Goal: Information Seeking & Learning: Learn about a topic

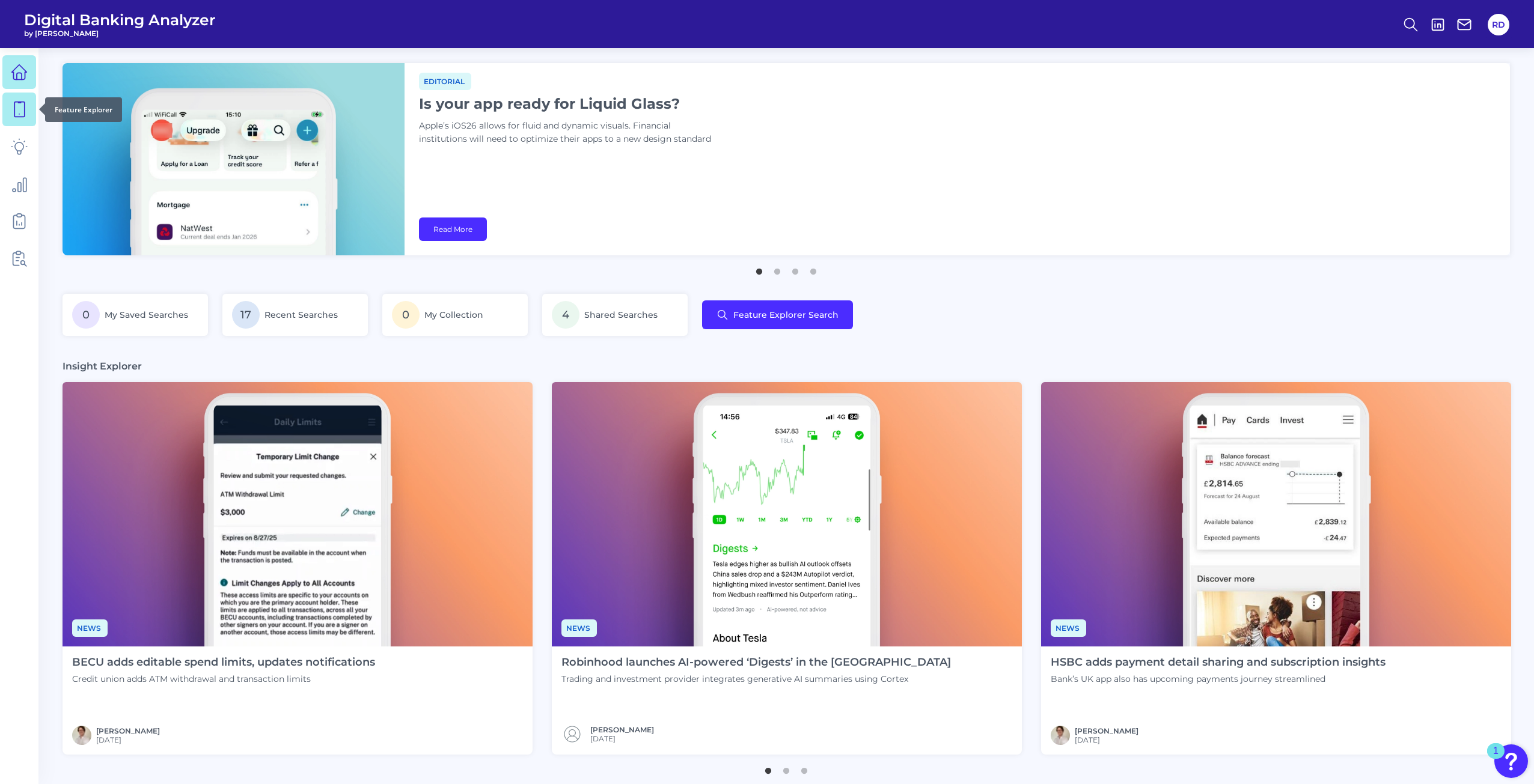
click at [29, 115] on link at bounding box center [19, 109] width 34 height 34
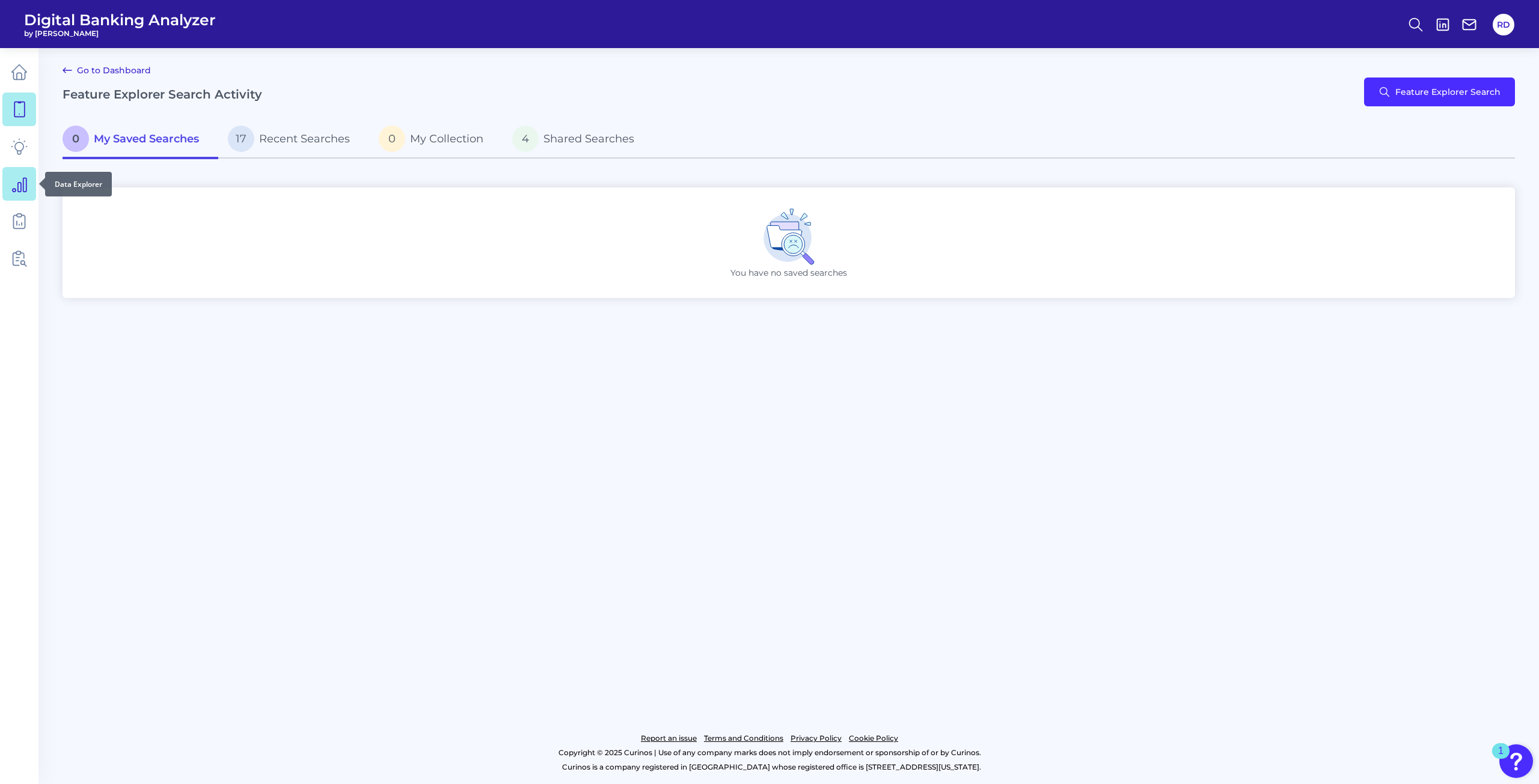
click at [16, 187] on icon at bounding box center [19, 184] width 17 height 17
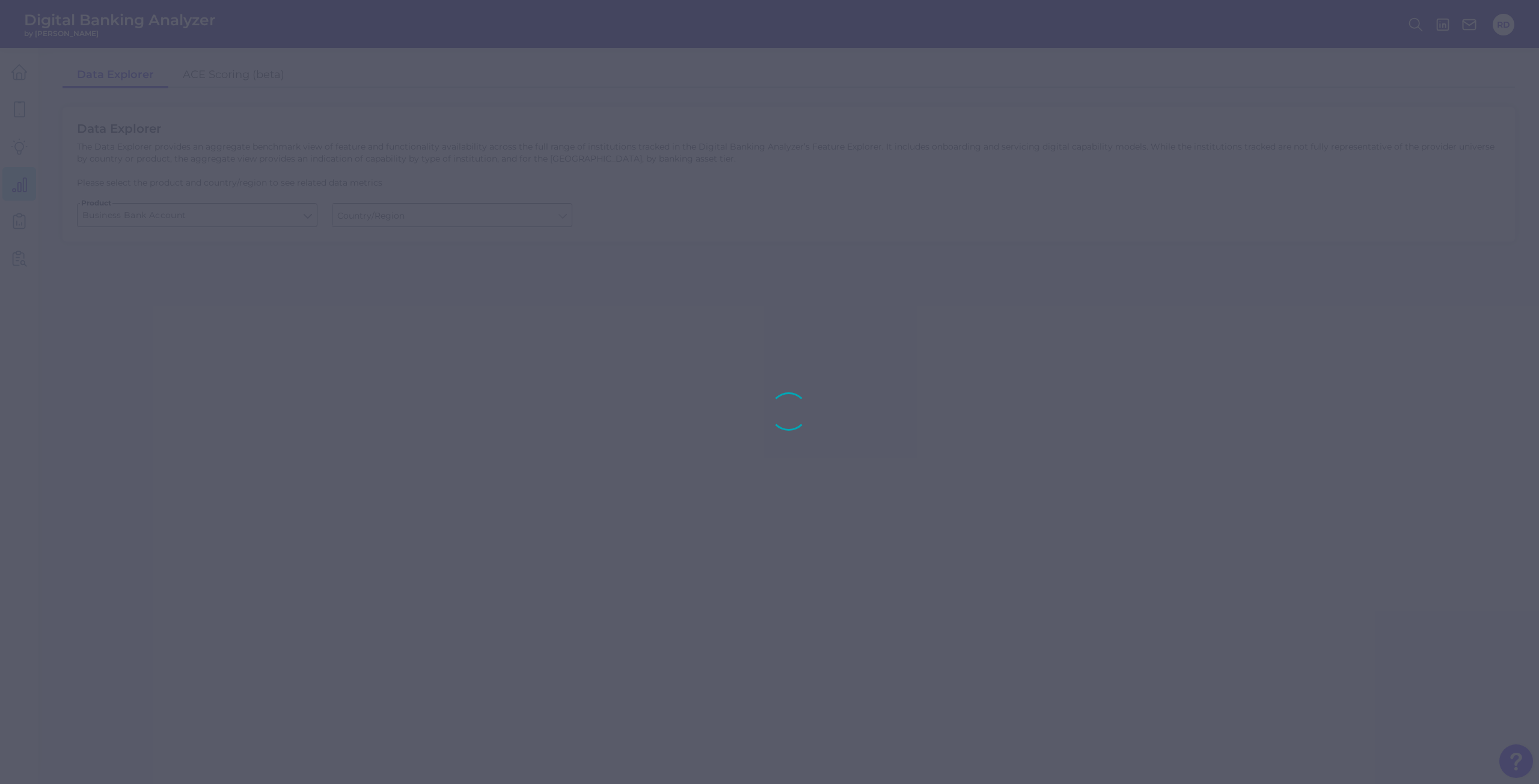
type input "[GEOGRAPHIC_DATA]"
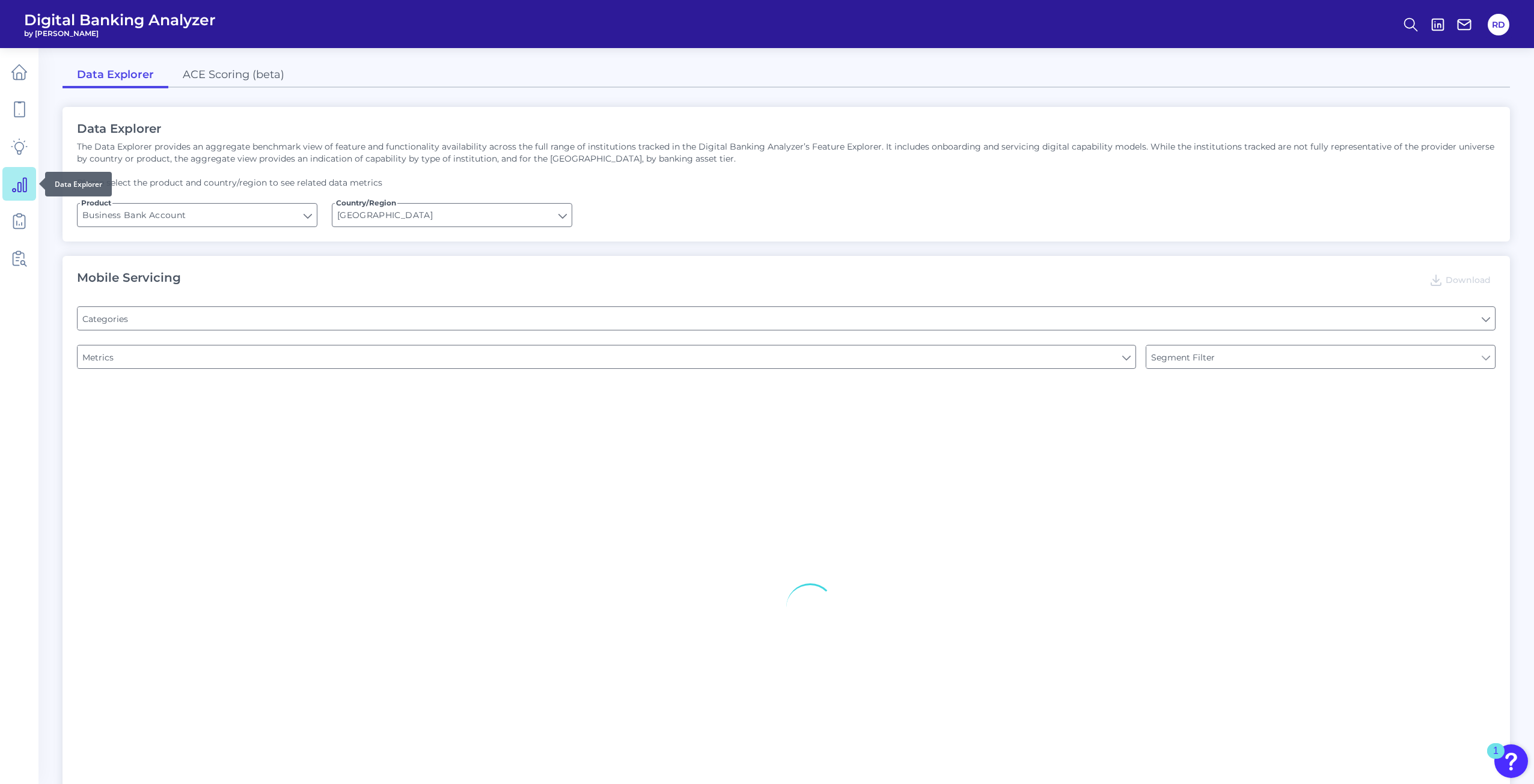
type input "Pre-login Features"
type input "Login"
type input "Channel"
type input "Type of Institution"
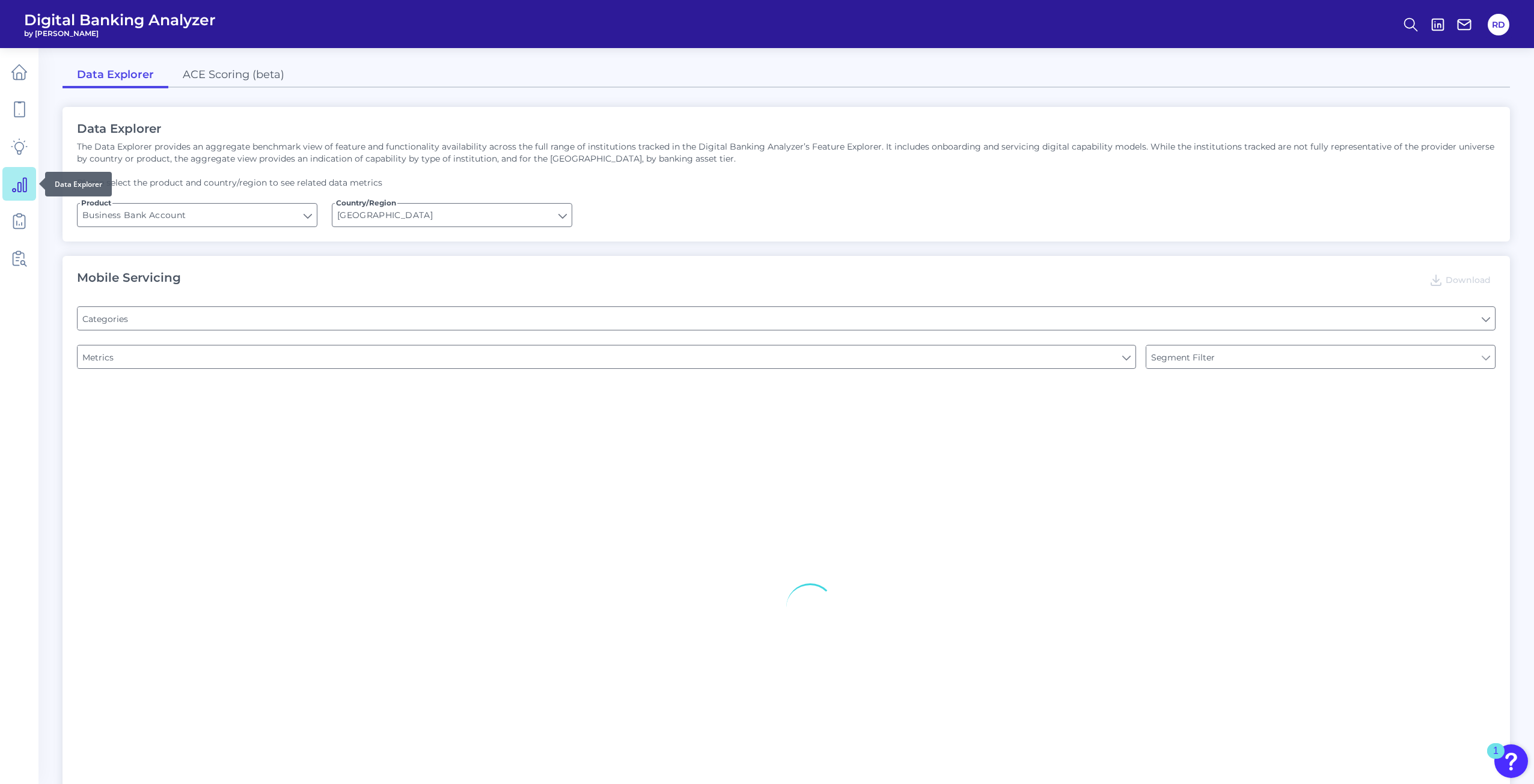
type input "Type of Institution"
type input "Upon opening the app are users immediately prompted to use Touch/Face ID to log…"
type input "Does it offer third-party single sign on?"
type input "Can you apply for the PRODUCT as a new to brand customer on ANY digital channel?"
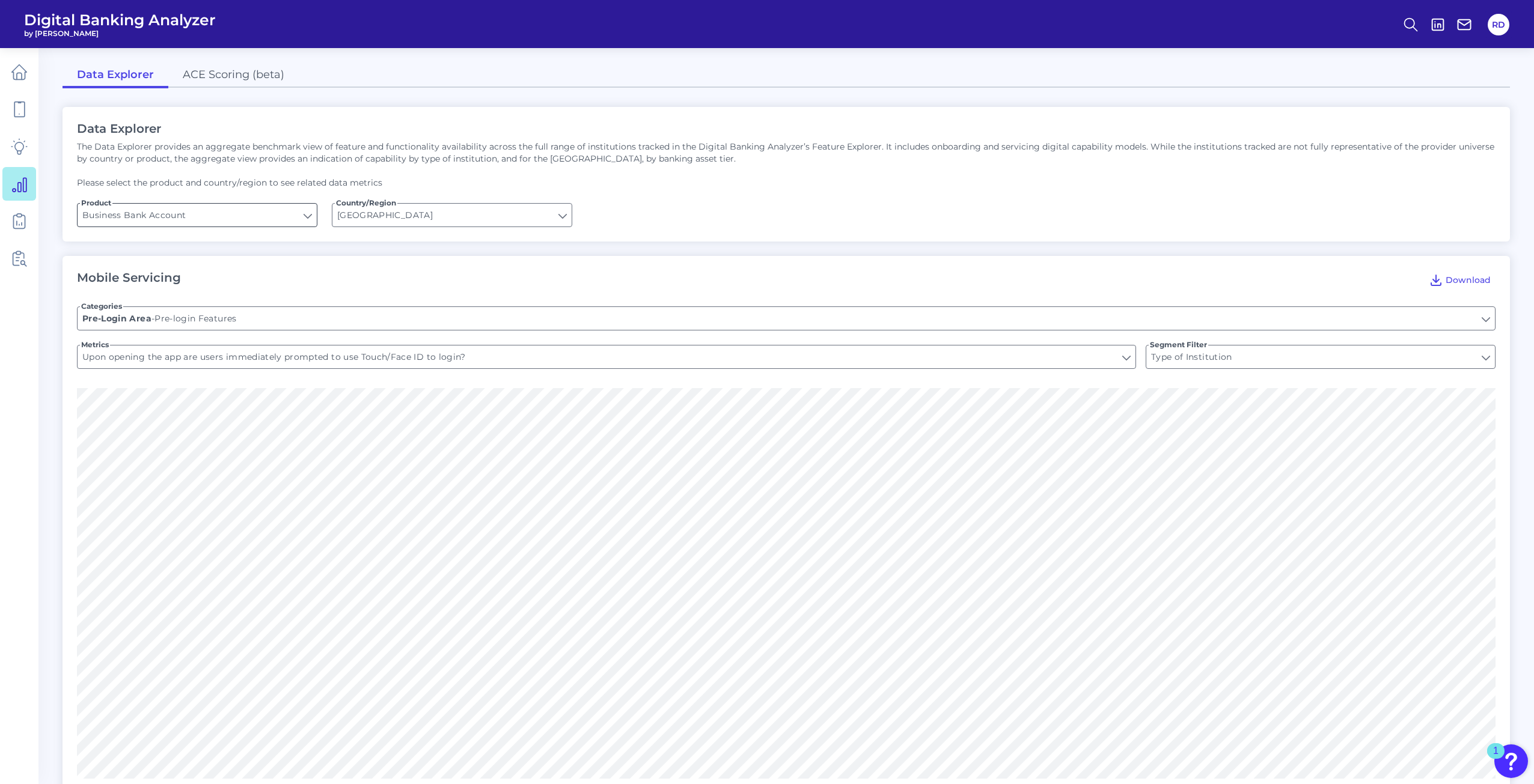
click at [218, 221] on input "Business Bank Account" at bounding box center [197, 215] width 239 height 23
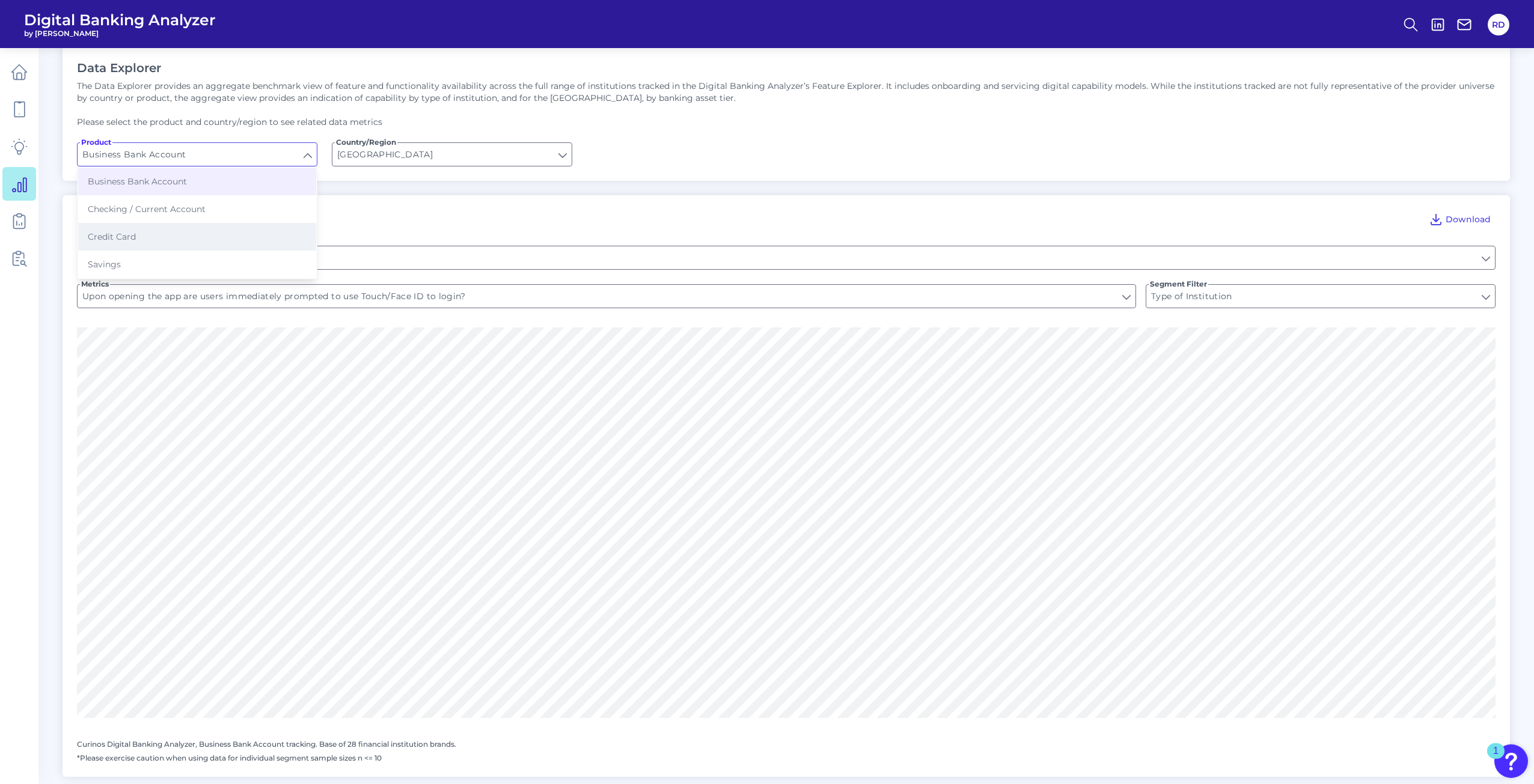
scroll to position [60, 0]
click at [407, 160] on input "[GEOGRAPHIC_DATA]" at bounding box center [452, 155] width 239 height 23
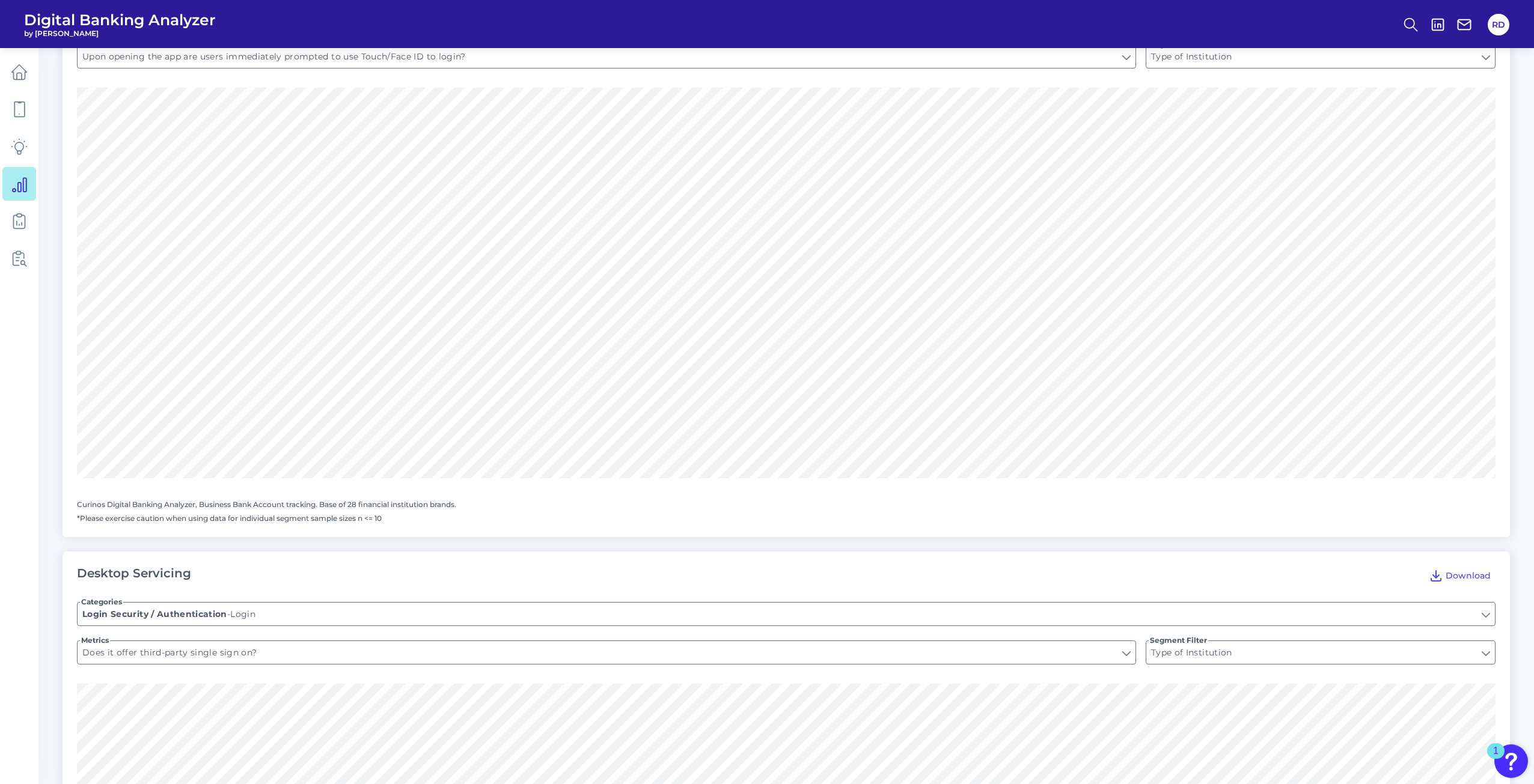
scroll to position [600, 0]
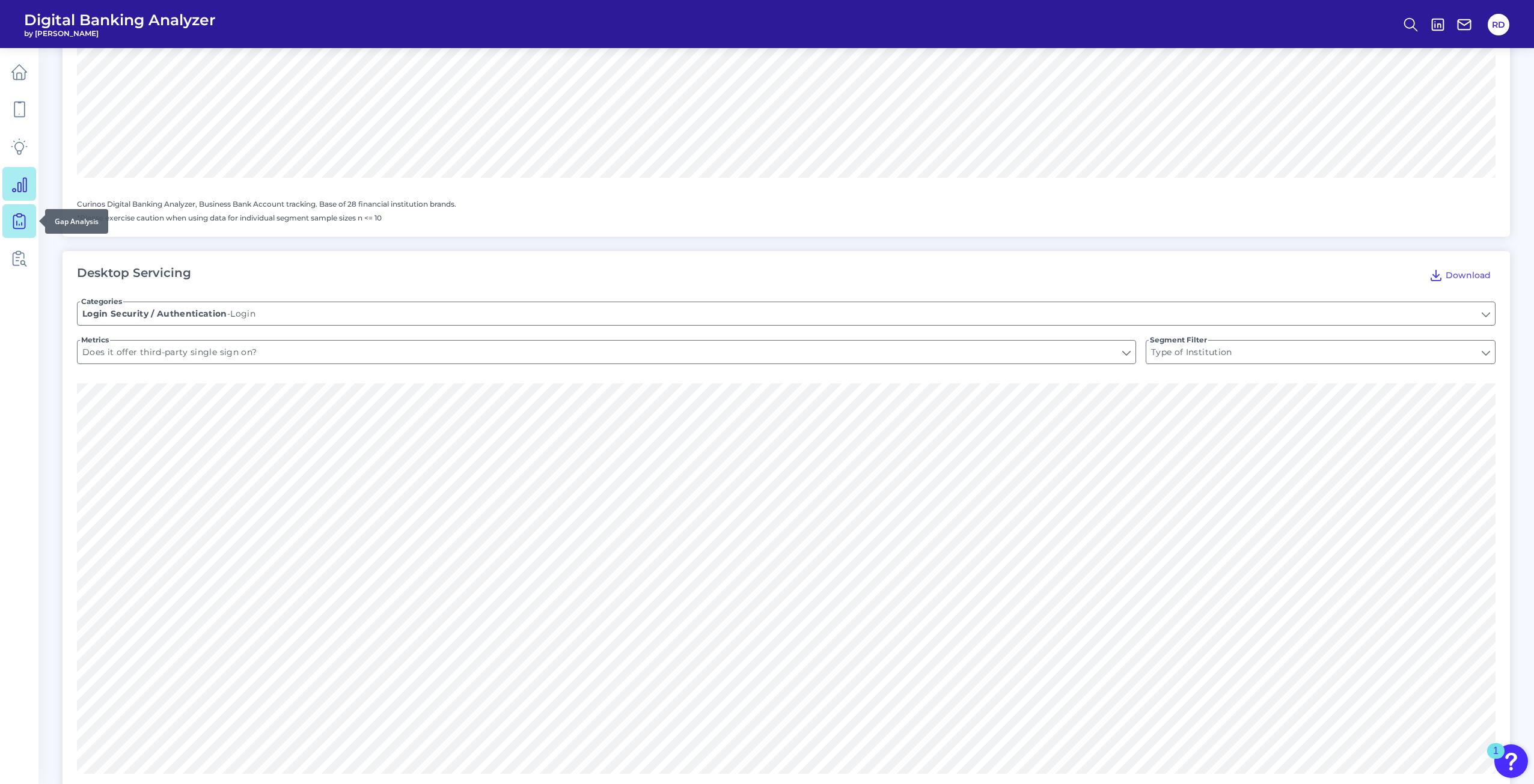
click at [29, 222] on link at bounding box center [19, 221] width 34 height 34
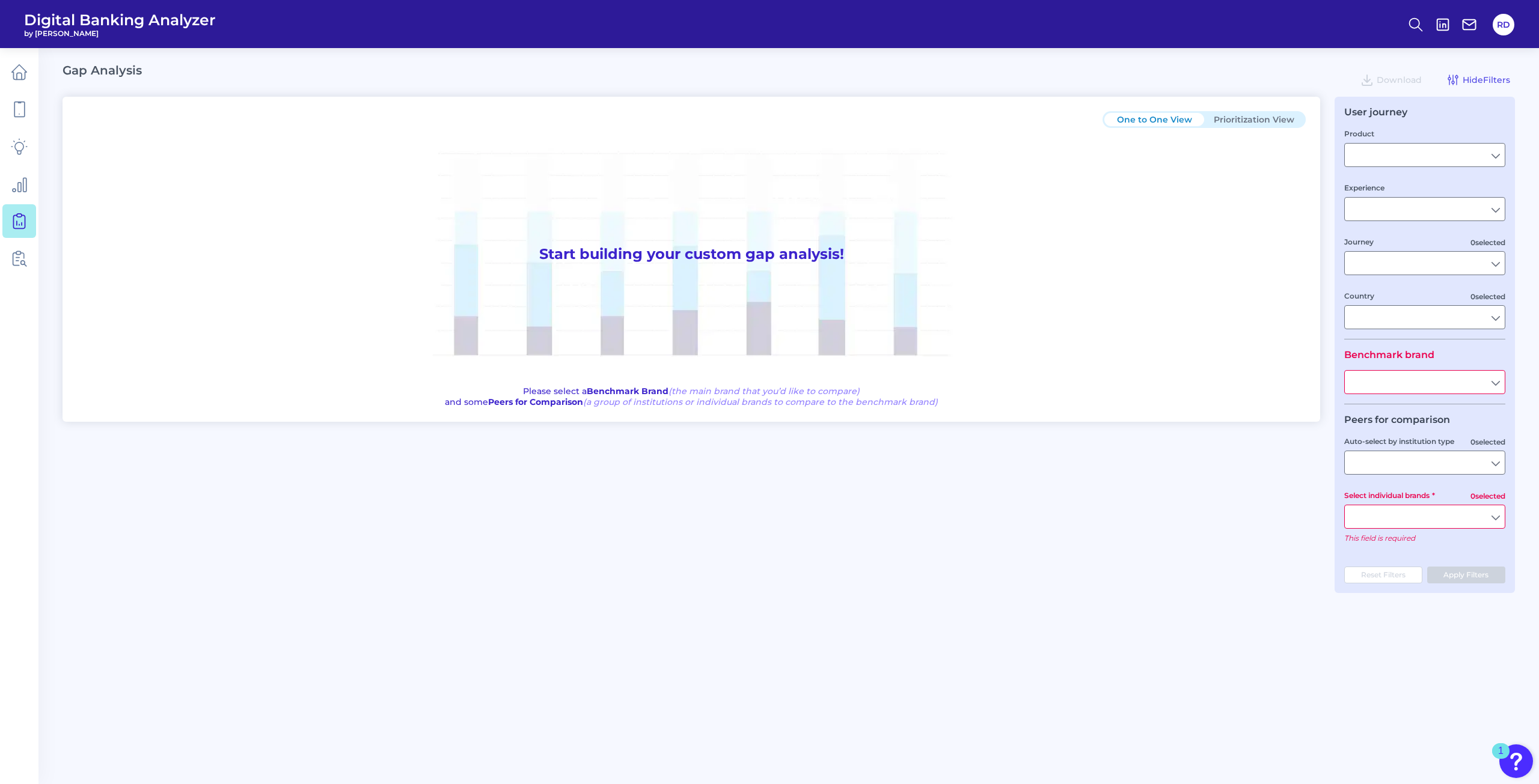
type input "Checking / Current Account"
type input "Mobile Servicing"
type input "Pre-Login Area, New Customer Onboarding, Login & Authentication, Accounts and t…"
type input "[GEOGRAPHIC_DATA]"
type input "All Select individual brands"
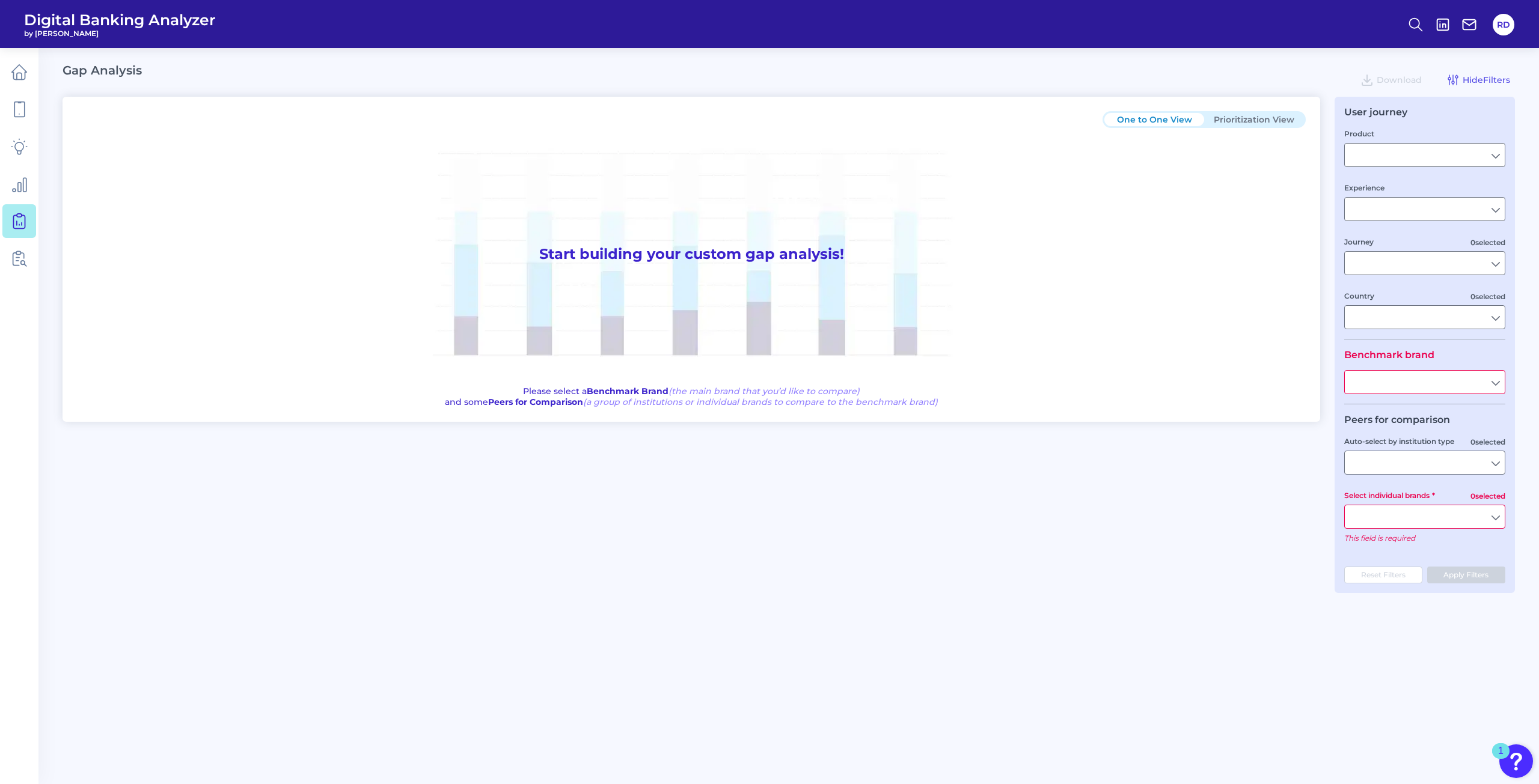
type input "All Journeys"
click at [1436, 202] on input "Mobile Servicing" at bounding box center [1424, 209] width 160 height 23
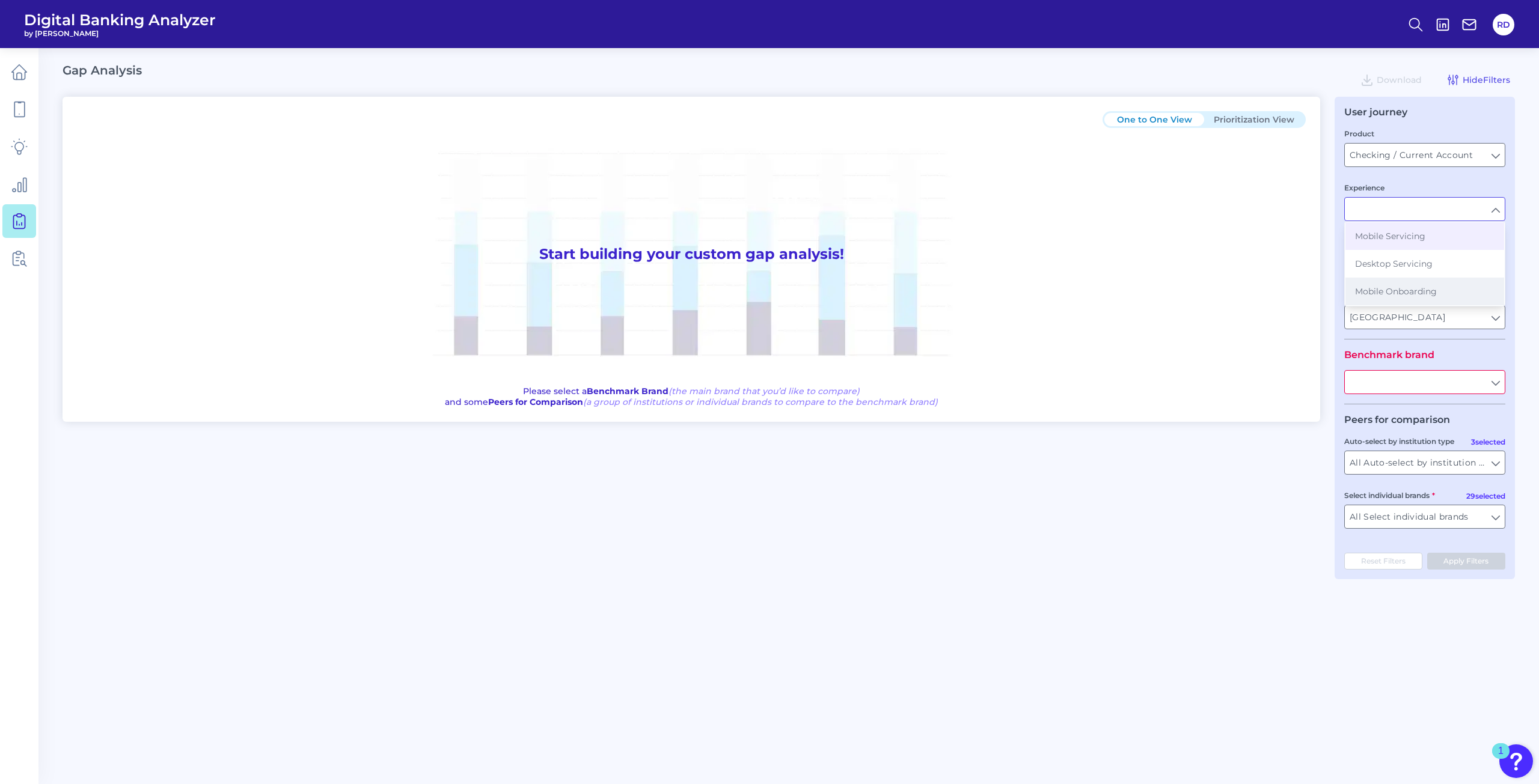
click at [1404, 289] on span "Mobile Onboarding" at bounding box center [1395, 291] width 82 height 11
type input "Mobile Onboarding"
click at [1409, 263] on input "All Journeys" at bounding box center [1424, 263] width 160 height 23
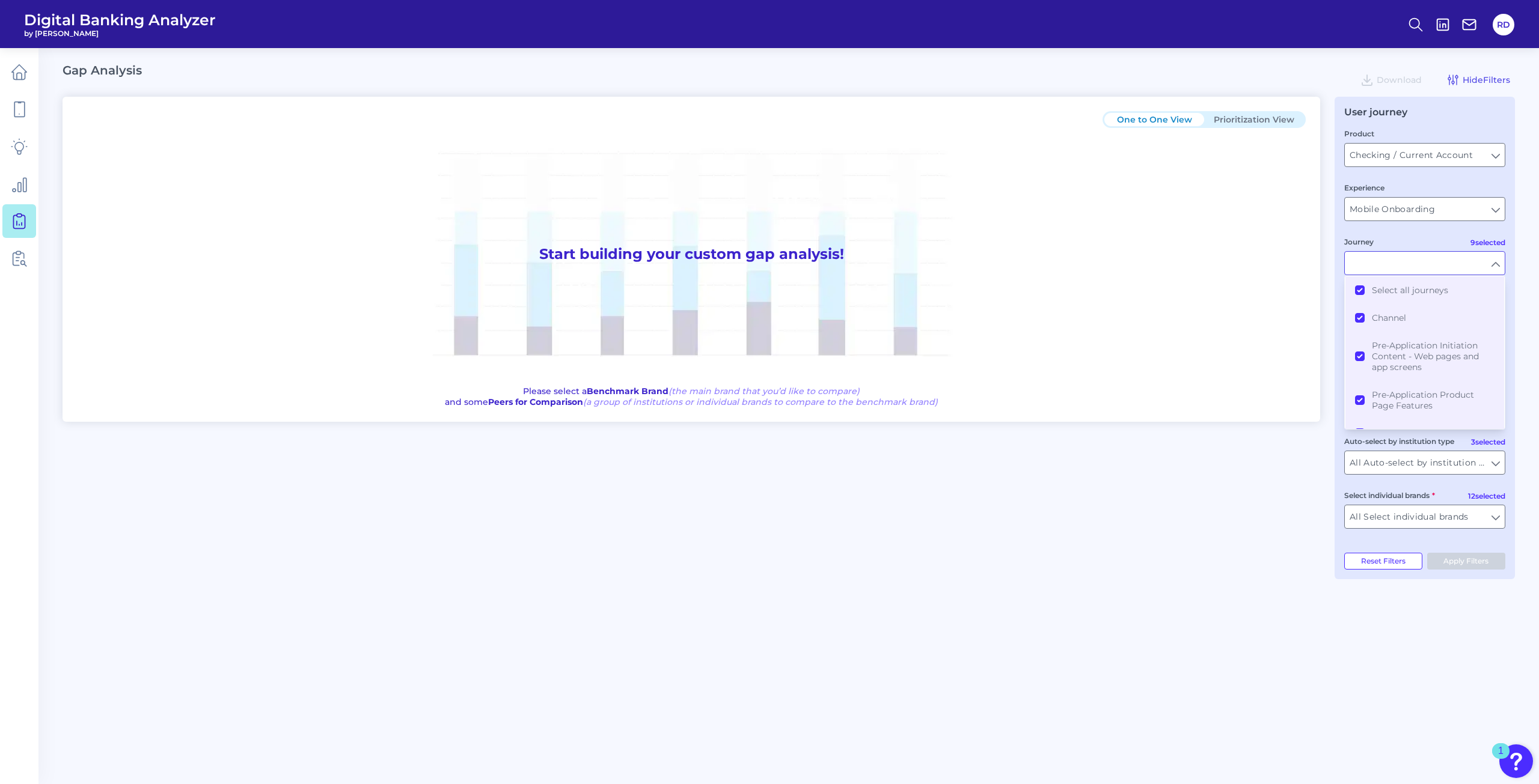
click at [1400, 265] on input "Journey" at bounding box center [1424, 263] width 160 height 23
type input "All Journeys"
click at [1426, 383] on input "text" at bounding box center [1424, 382] width 160 height 23
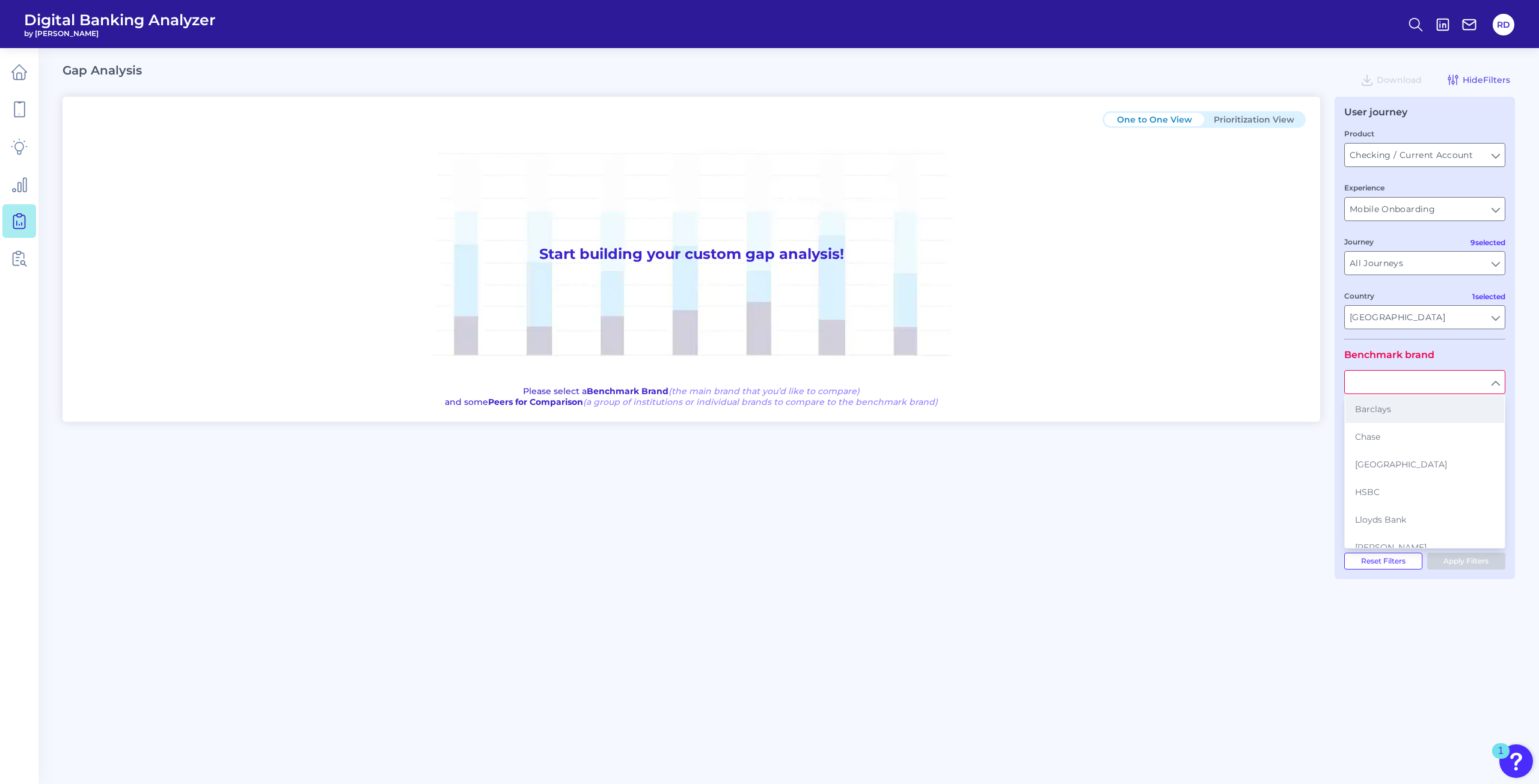
click at [1404, 420] on button "Barclays" at bounding box center [1425, 409] width 159 height 27
type input "Barclays"
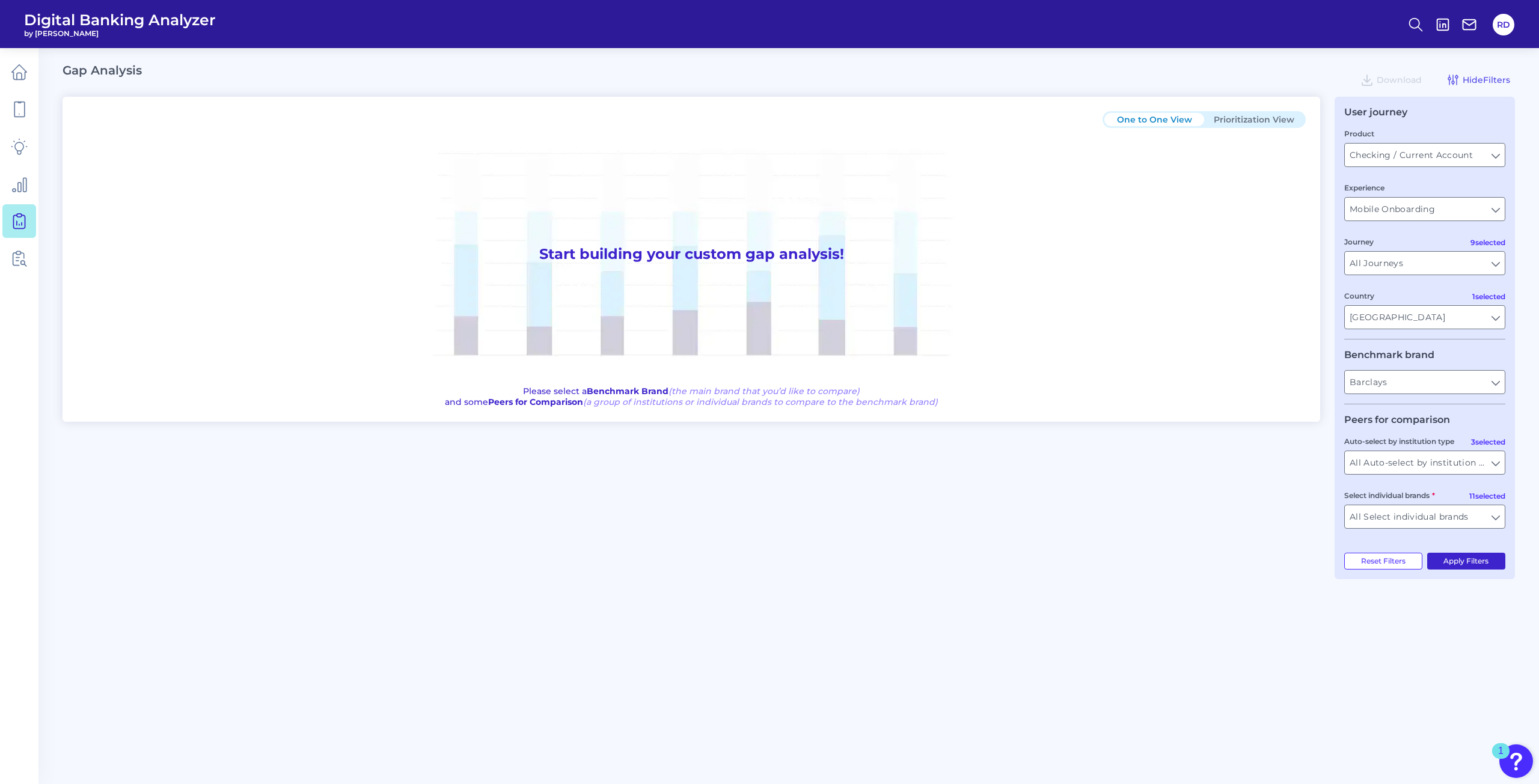
click at [1455, 559] on button "Apply Filters" at bounding box center [1465, 561] width 79 height 17
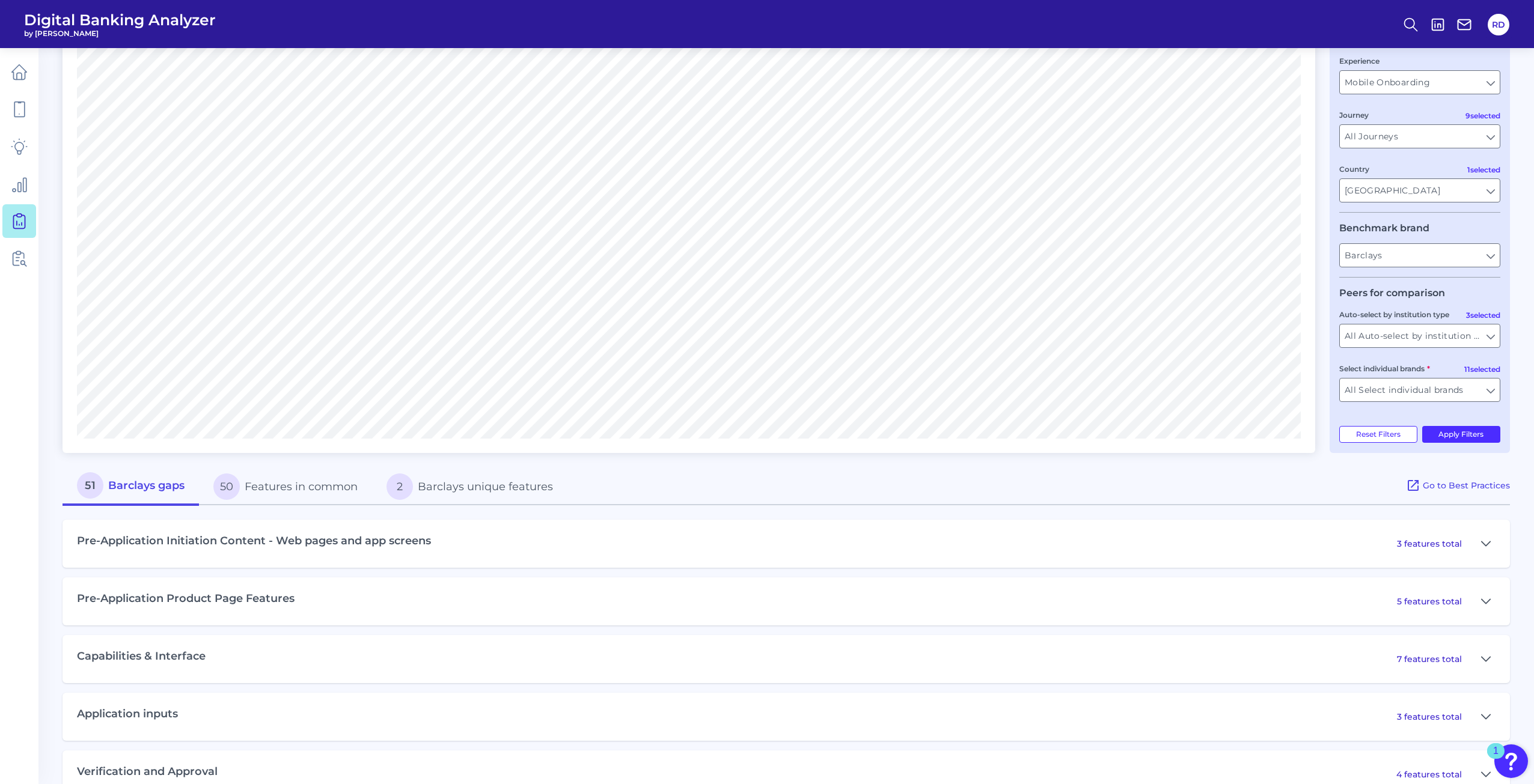
scroll to position [241, 0]
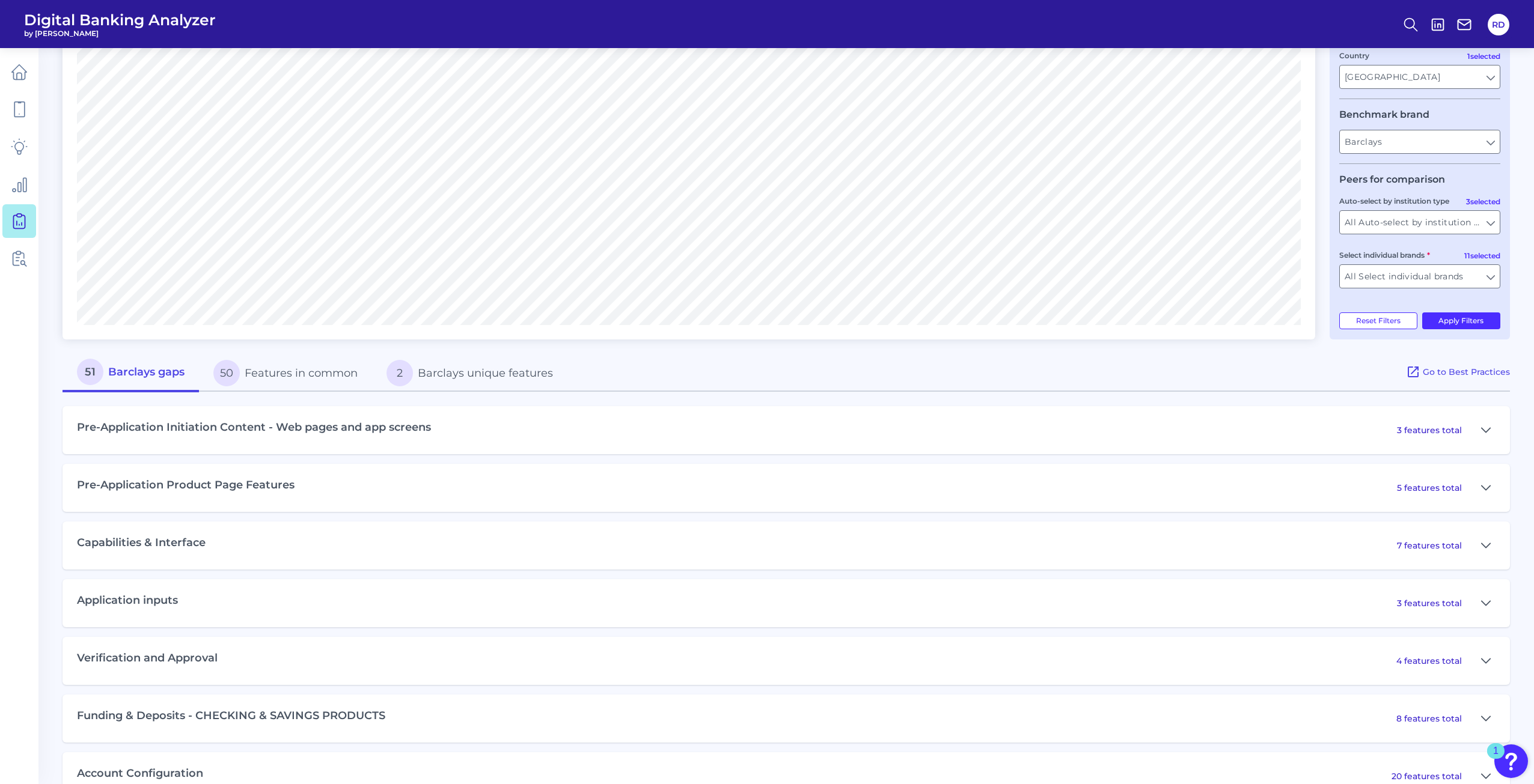
click at [229, 411] on div "Pre-Application Initiation Content - Web pages and app screens 3 features total" at bounding box center [786, 430] width 1447 height 48
click at [225, 427] on h3 "Pre-Application Initiation Content - Web pages and app screens" at bounding box center [254, 428] width 354 height 13
click at [1470, 433] on div "3 features total" at bounding box center [1445, 429] width 98 height 19
click at [1488, 432] on icon at bounding box center [1486, 429] width 10 height 14
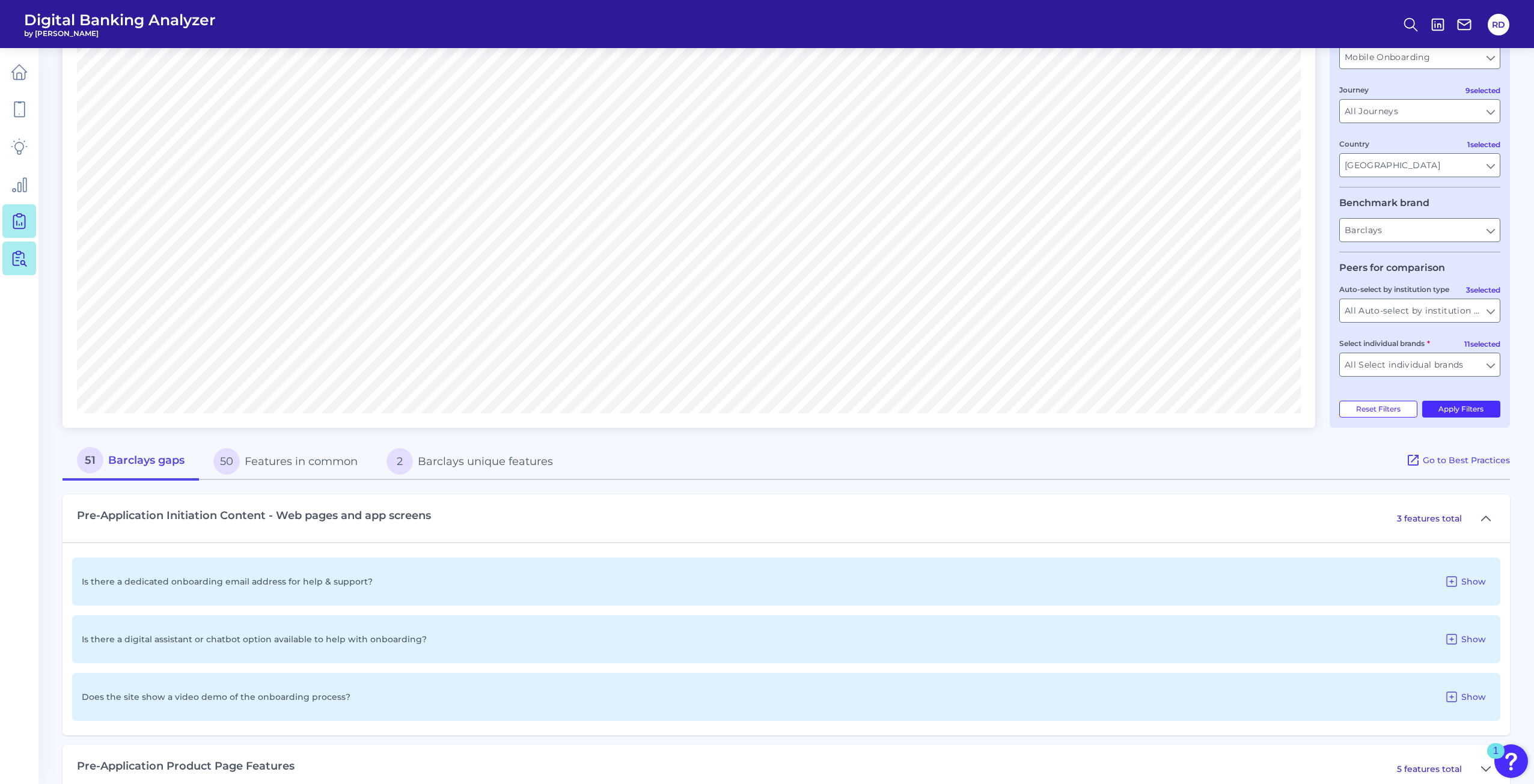
scroll to position [120, 0]
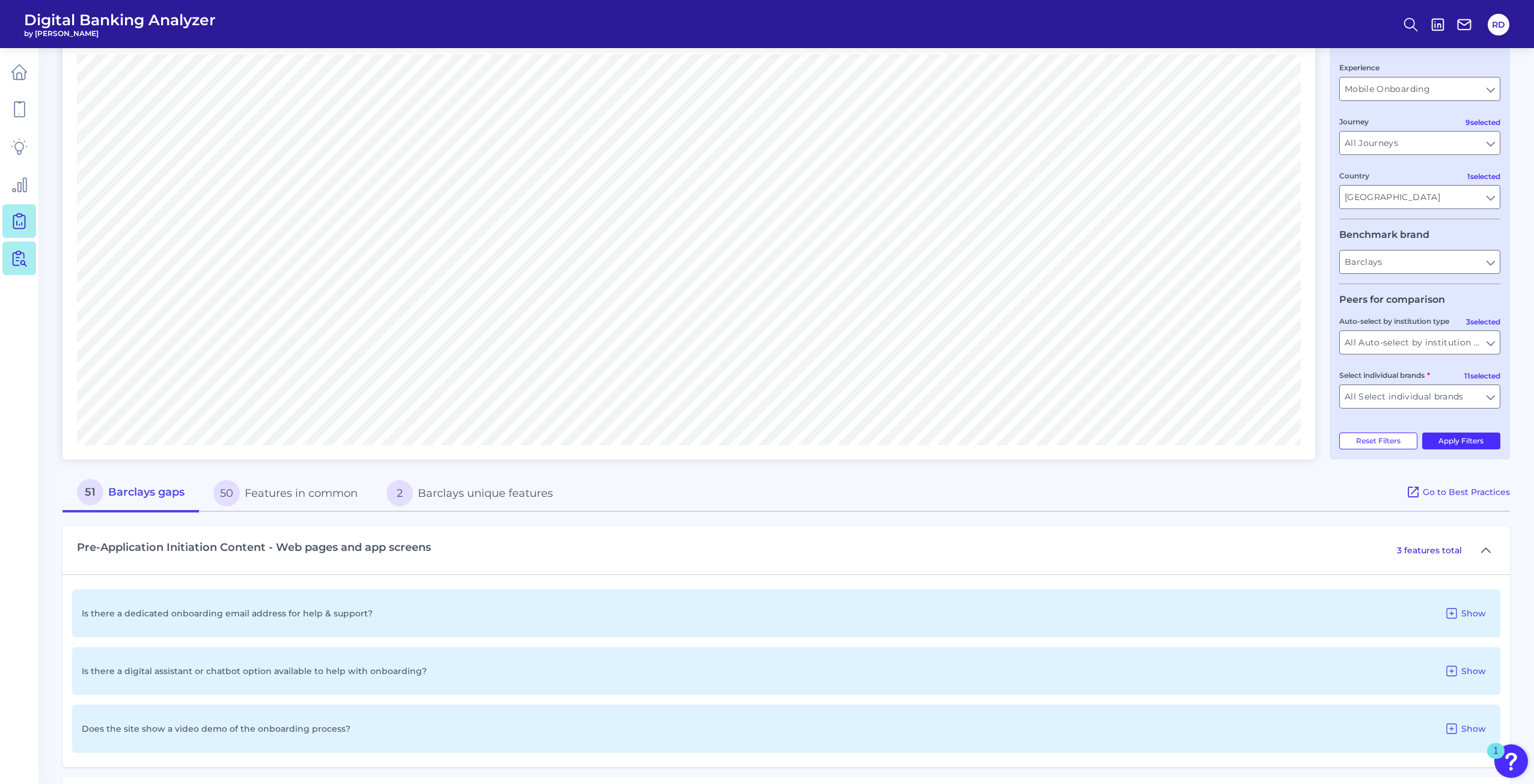
click at [14, 259] on icon at bounding box center [19, 258] width 17 height 17
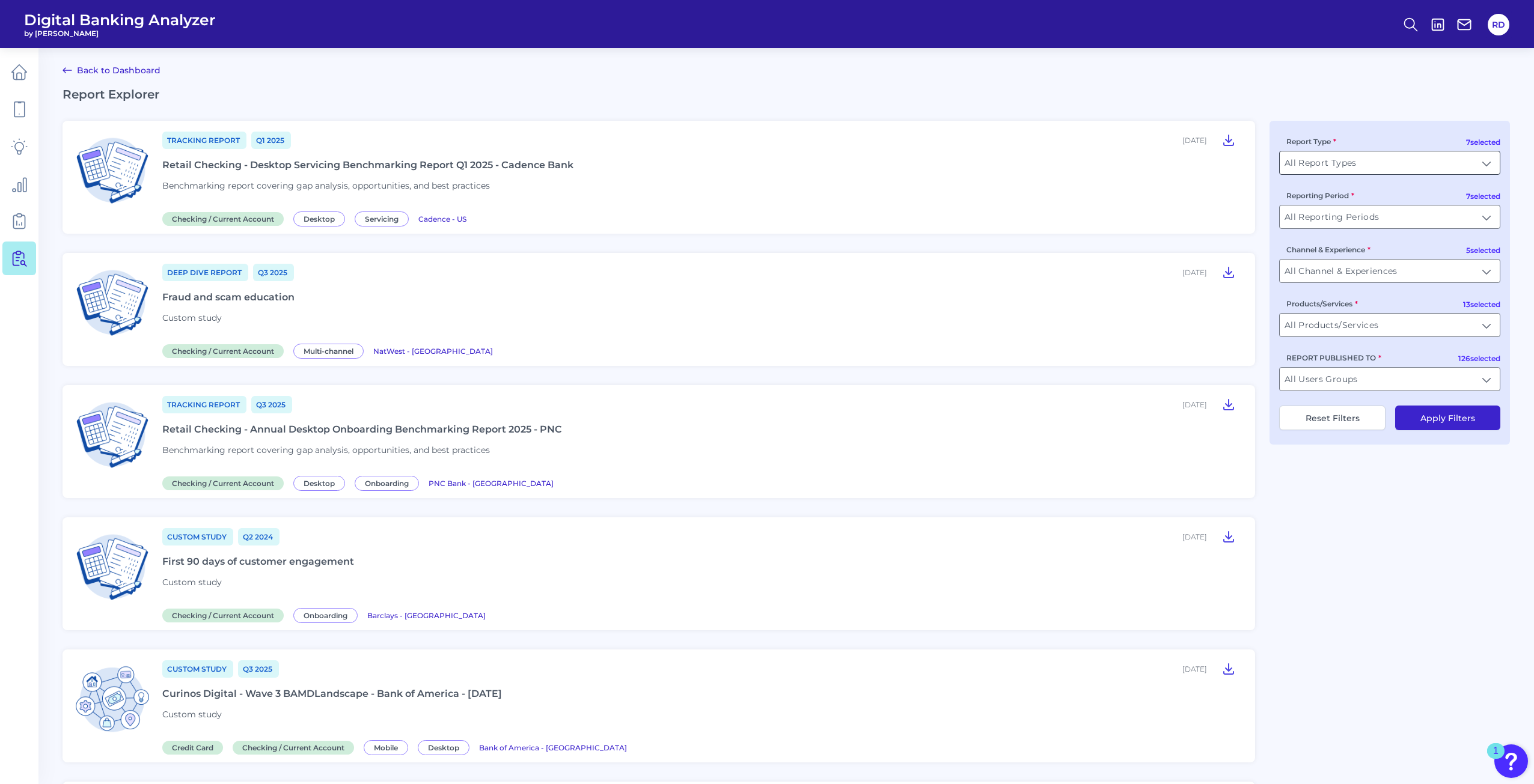
click at [1356, 164] on input "All Report Types" at bounding box center [1389, 163] width 220 height 23
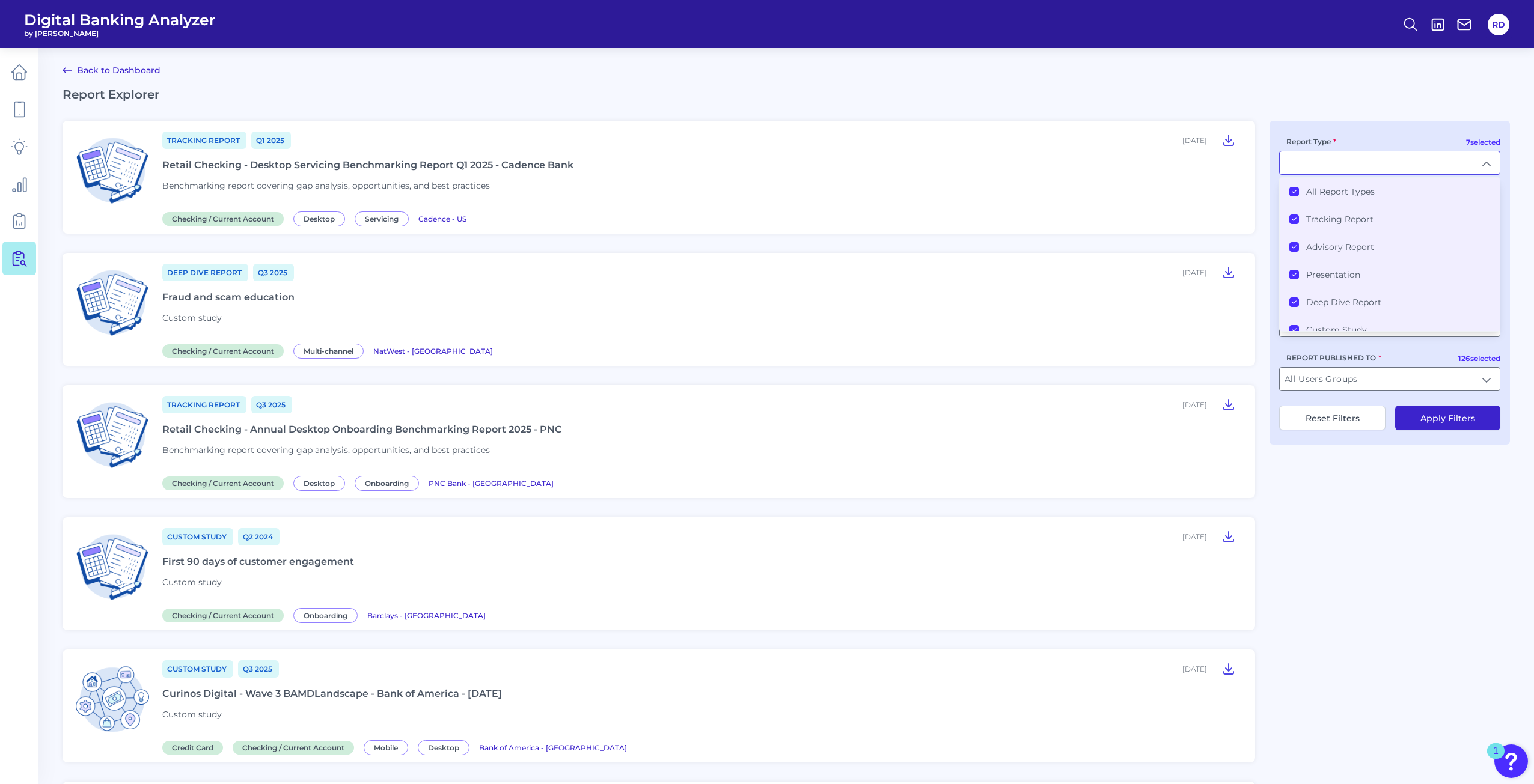
click at [1343, 181] on li "All Report Types" at bounding box center [1389, 191] width 220 height 27
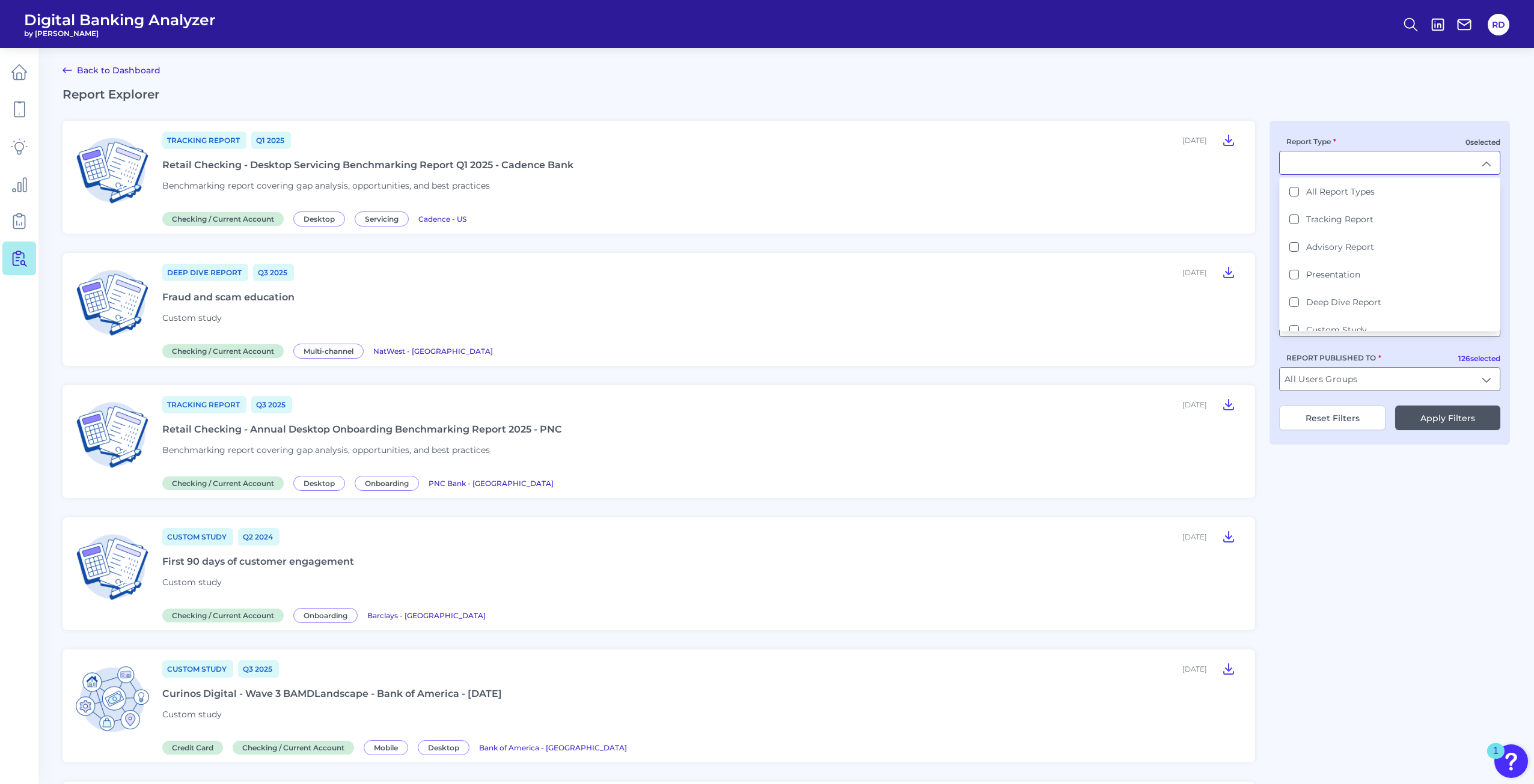
scroll to position [1, 0]
click at [1307, 127] on div "0 selected Report Type All Report Types Tracking Report Advisory Report Present…" at bounding box center [1389, 282] width 241 height 324
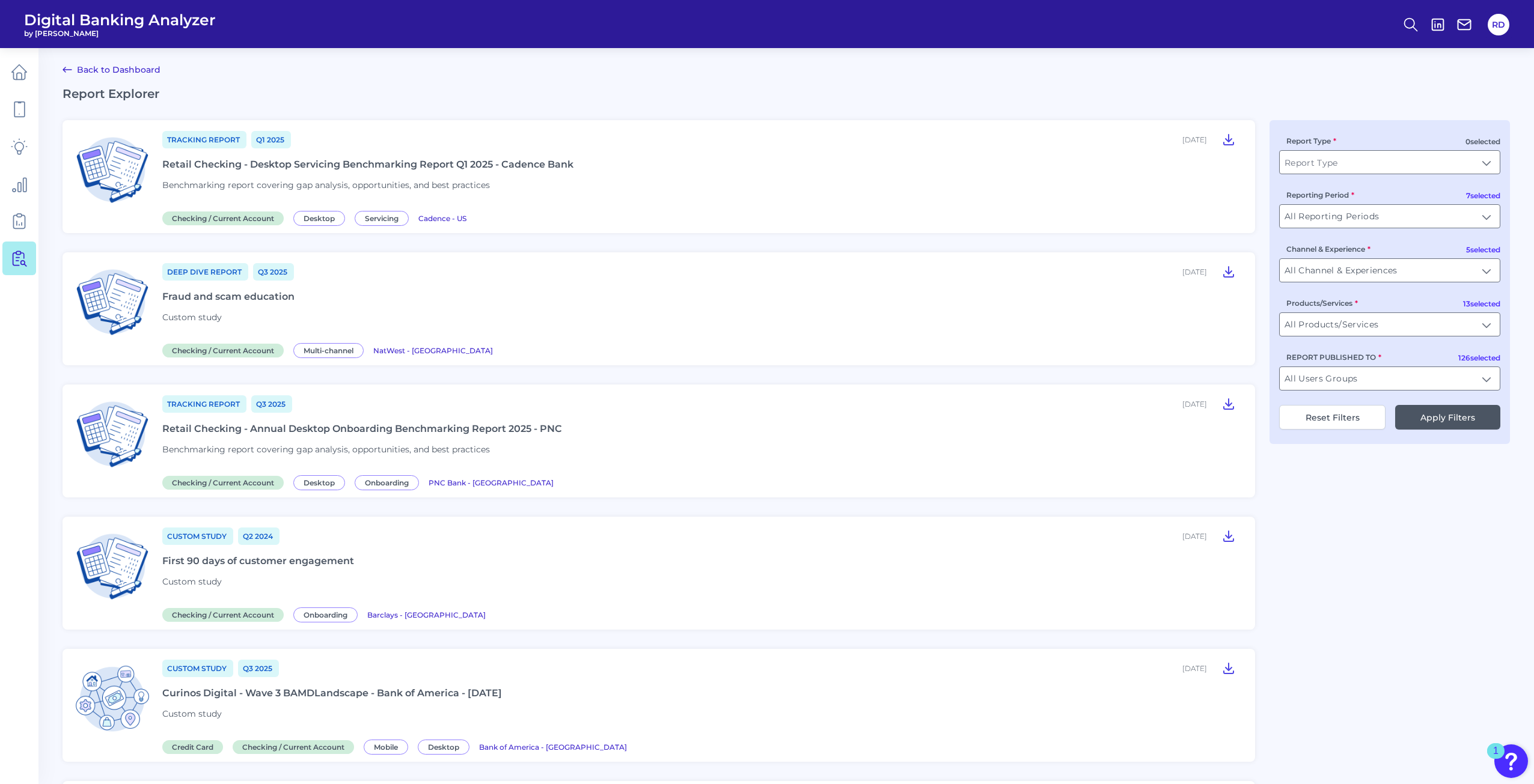
click at [1317, 174] on div at bounding box center [1389, 162] width 221 height 24
click at [17, 109] on icon at bounding box center [19, 109] width 17 height 17
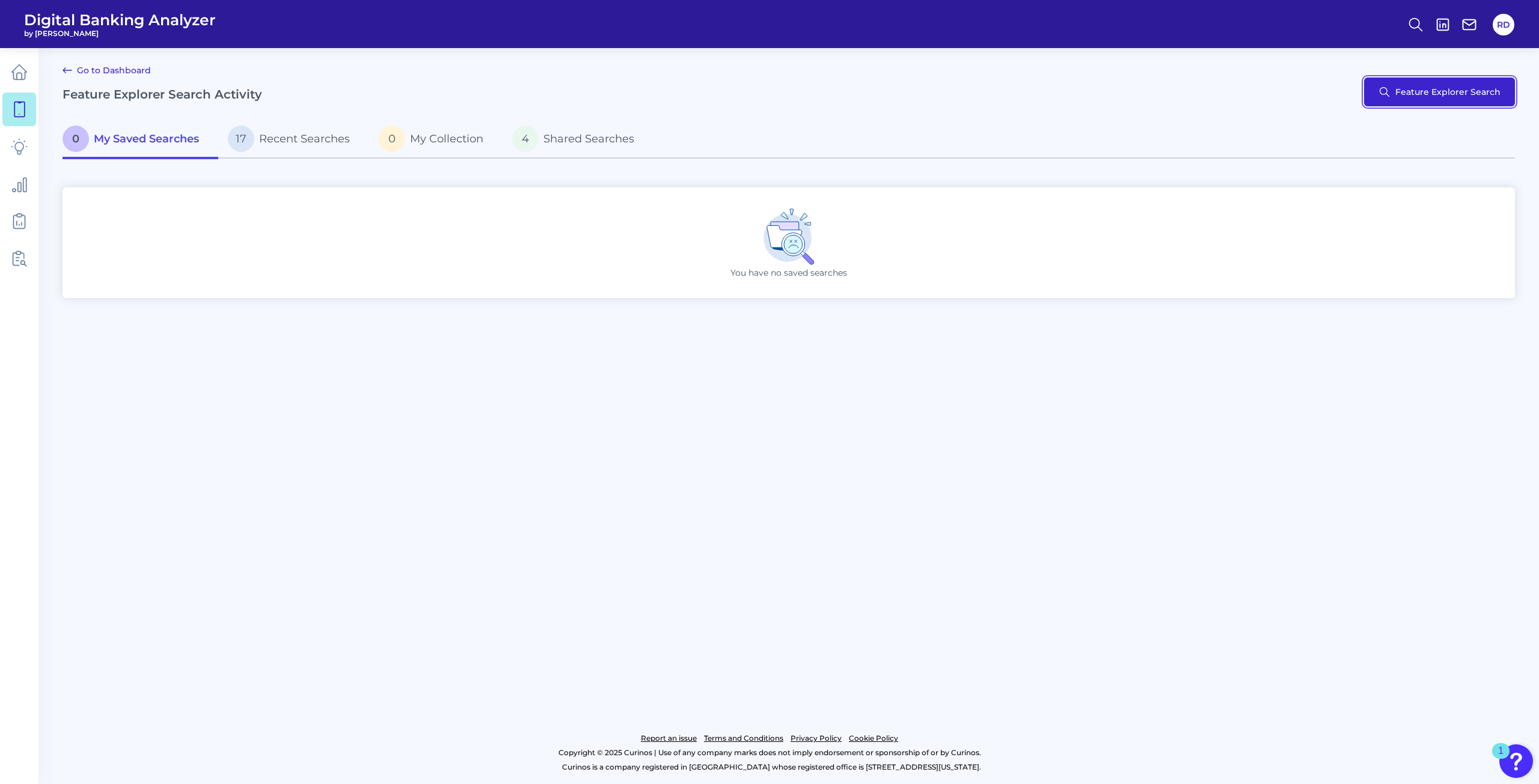
click at [1378, 91] on button "Feature Explorer Search" at bounding box center [1439, 92] width 151 height 29
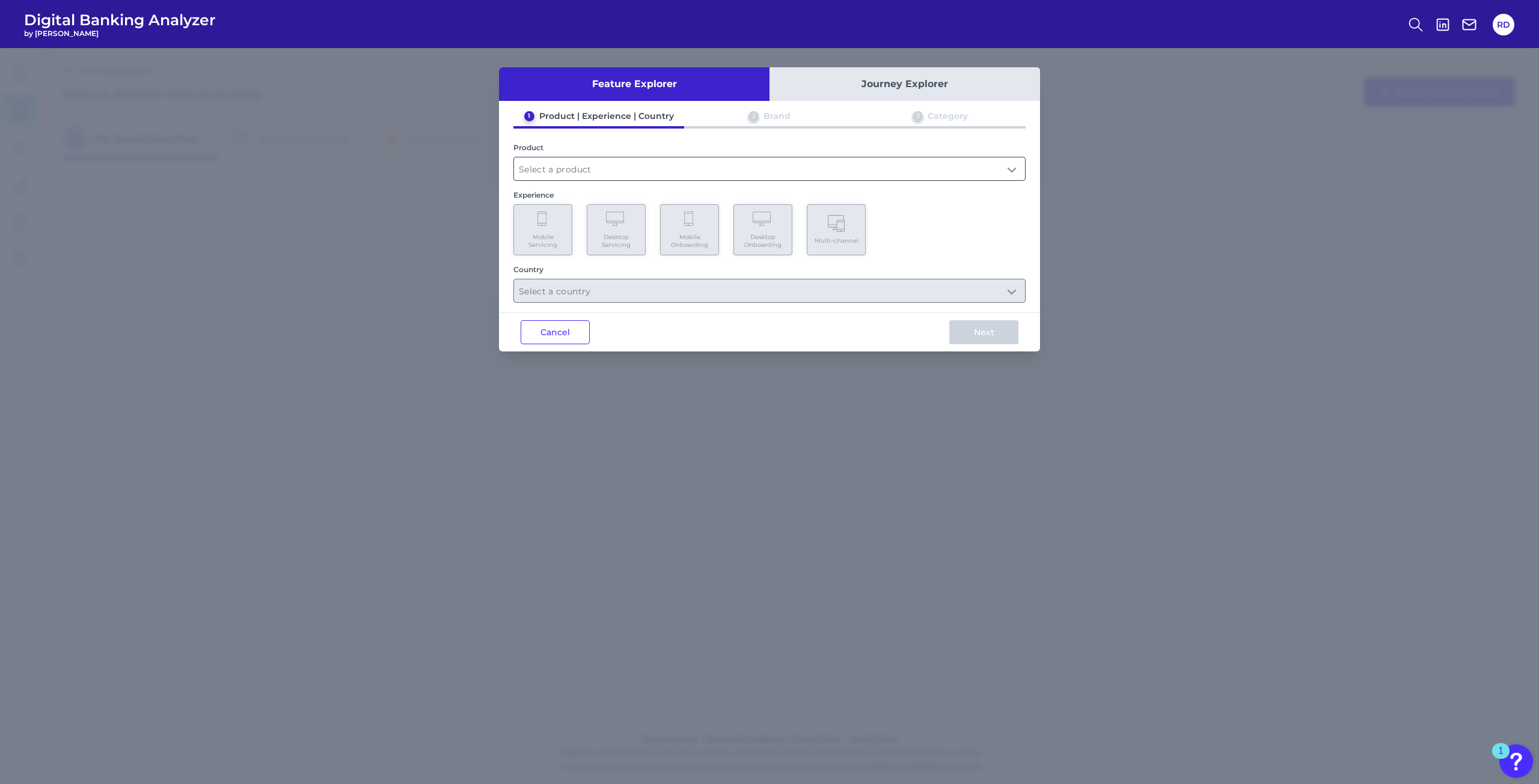
click at [619, 170] on input "text" at bounding box center [769, 169] width 511 height 23
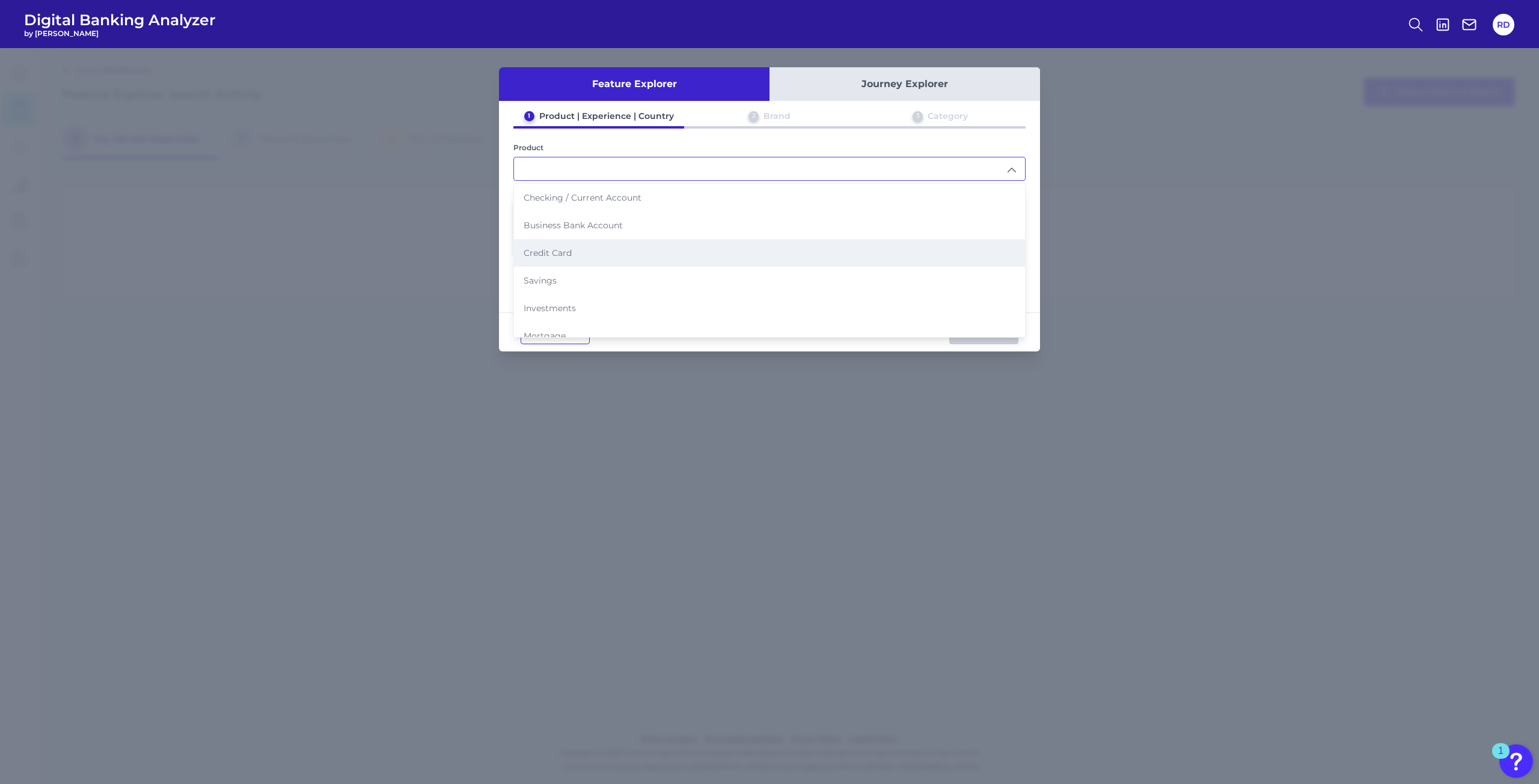
scroll to position [68, 0]
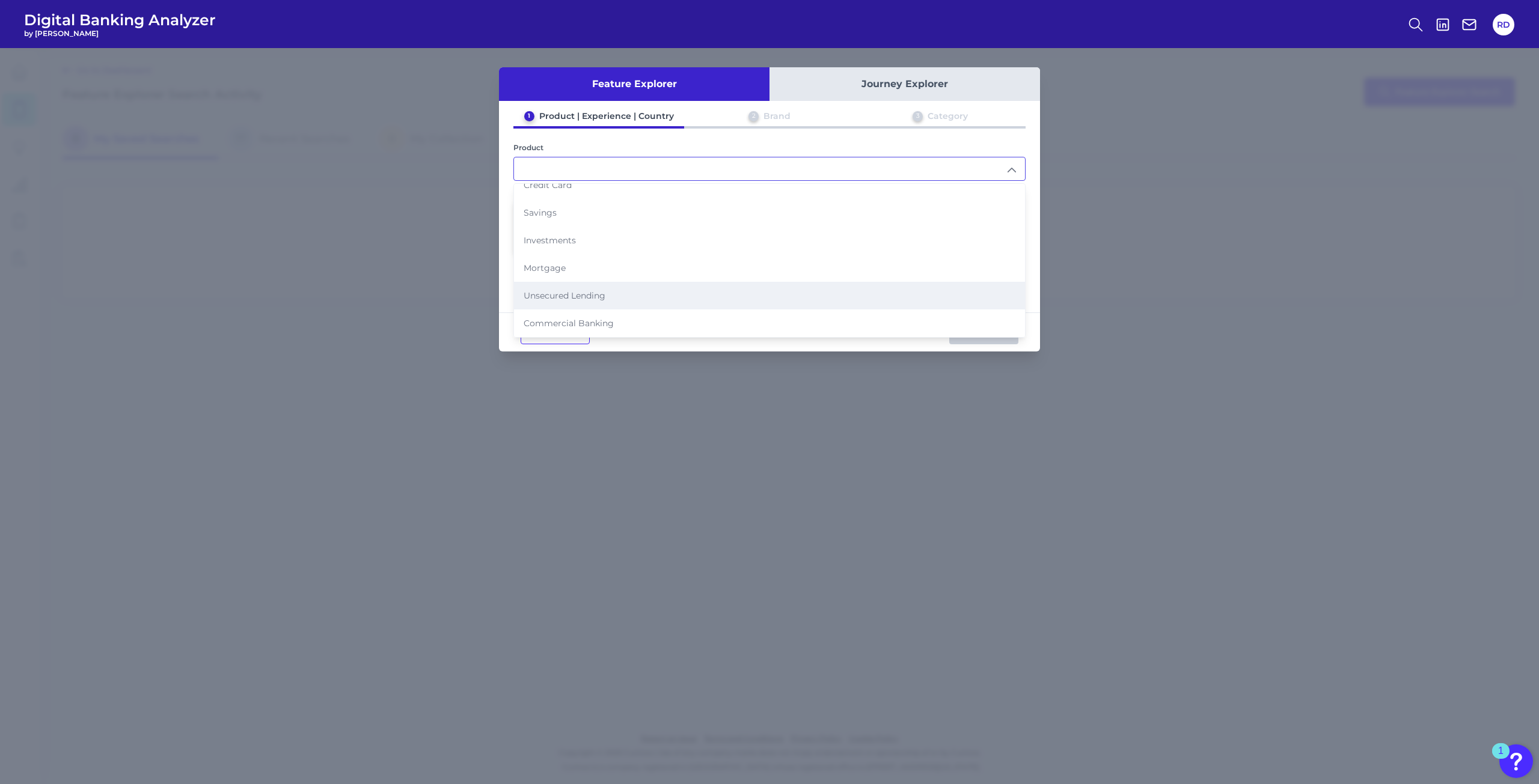
click at [571, 306] on li "Unsecured Lending" at bounding box center [769, 295] width 511 height 27
type input "Unsecured Lending"
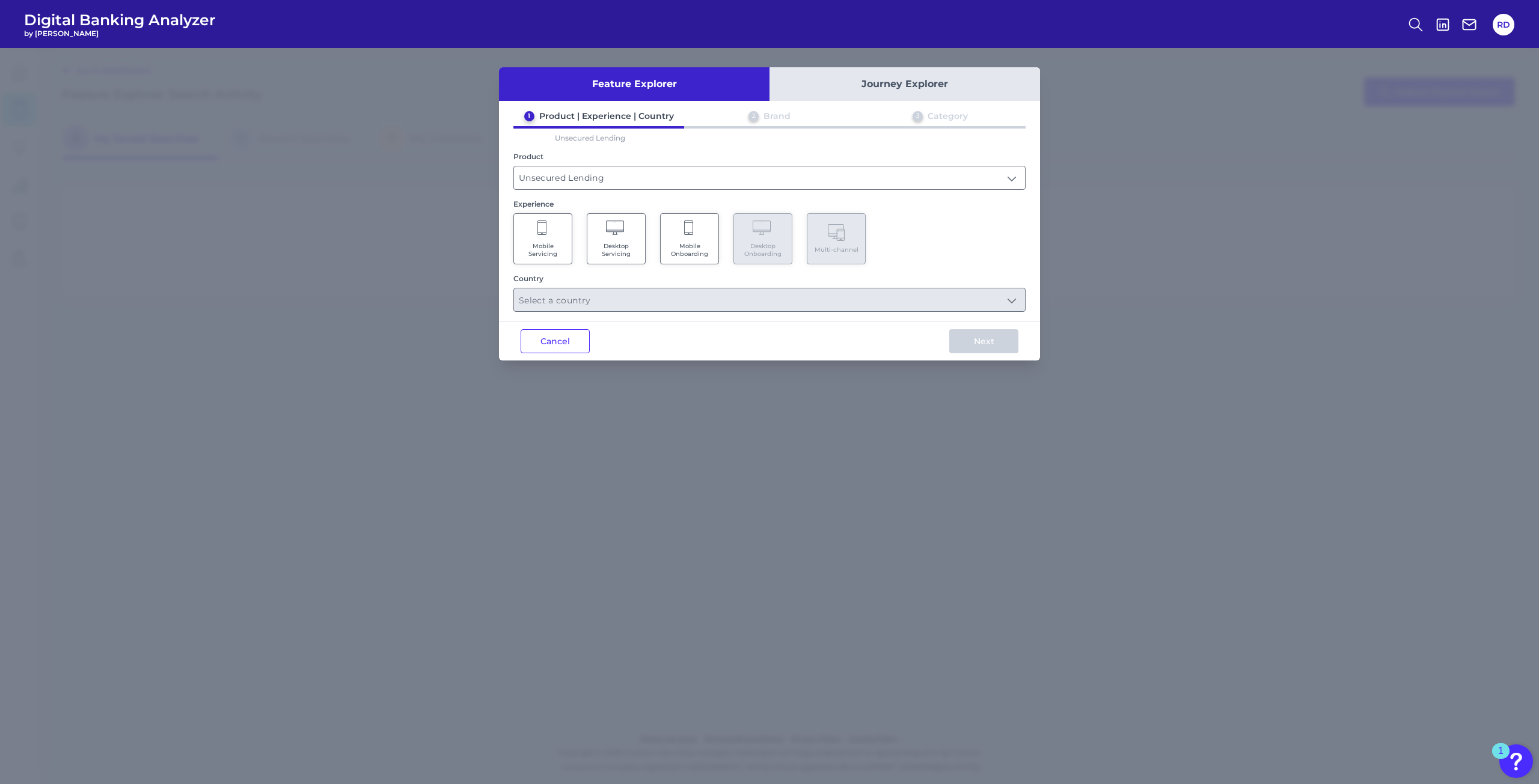
click at [708, 249] on span "Mobile Onboarding" at bounding box center [689, 250] width 46 height 16
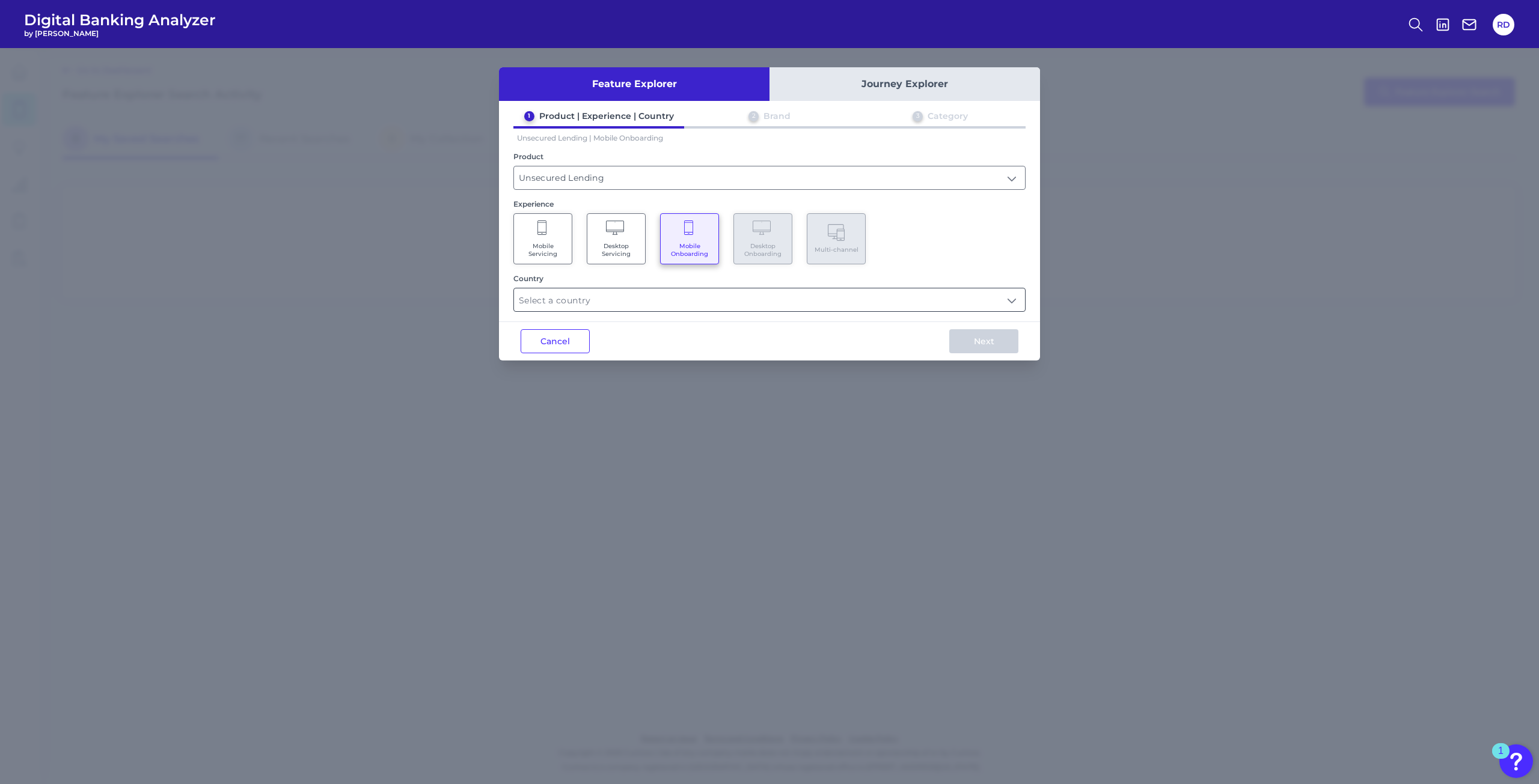
click at [750, 304] on input "text" at bounding box center [769, 300] width 511 height 23
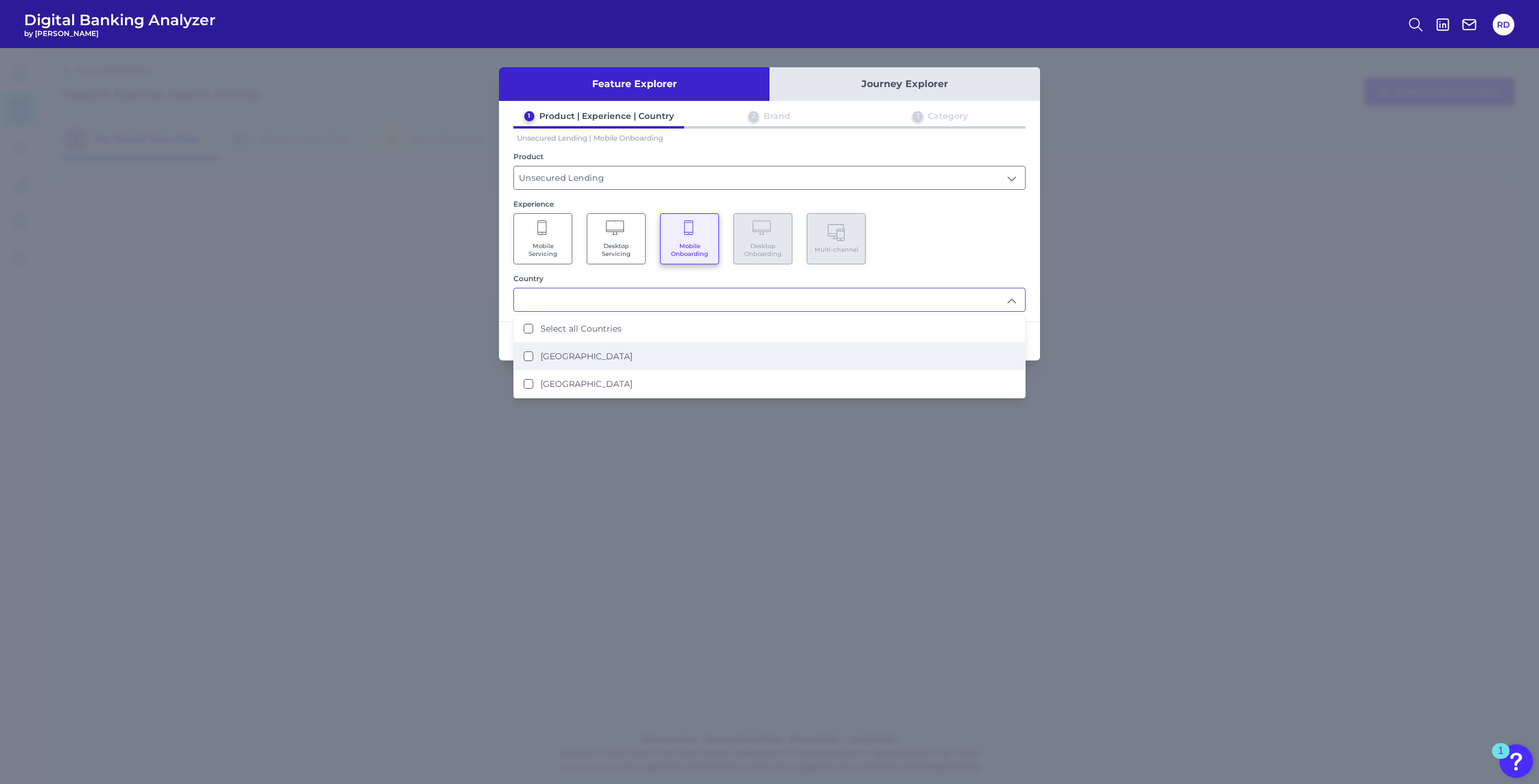
click at [628, 344] on li "[GEOGRAPHIC_DATA]" at bounding box center [769, 356] width 511 height 27
type input "[GEOGRAPHIC_DATA]"
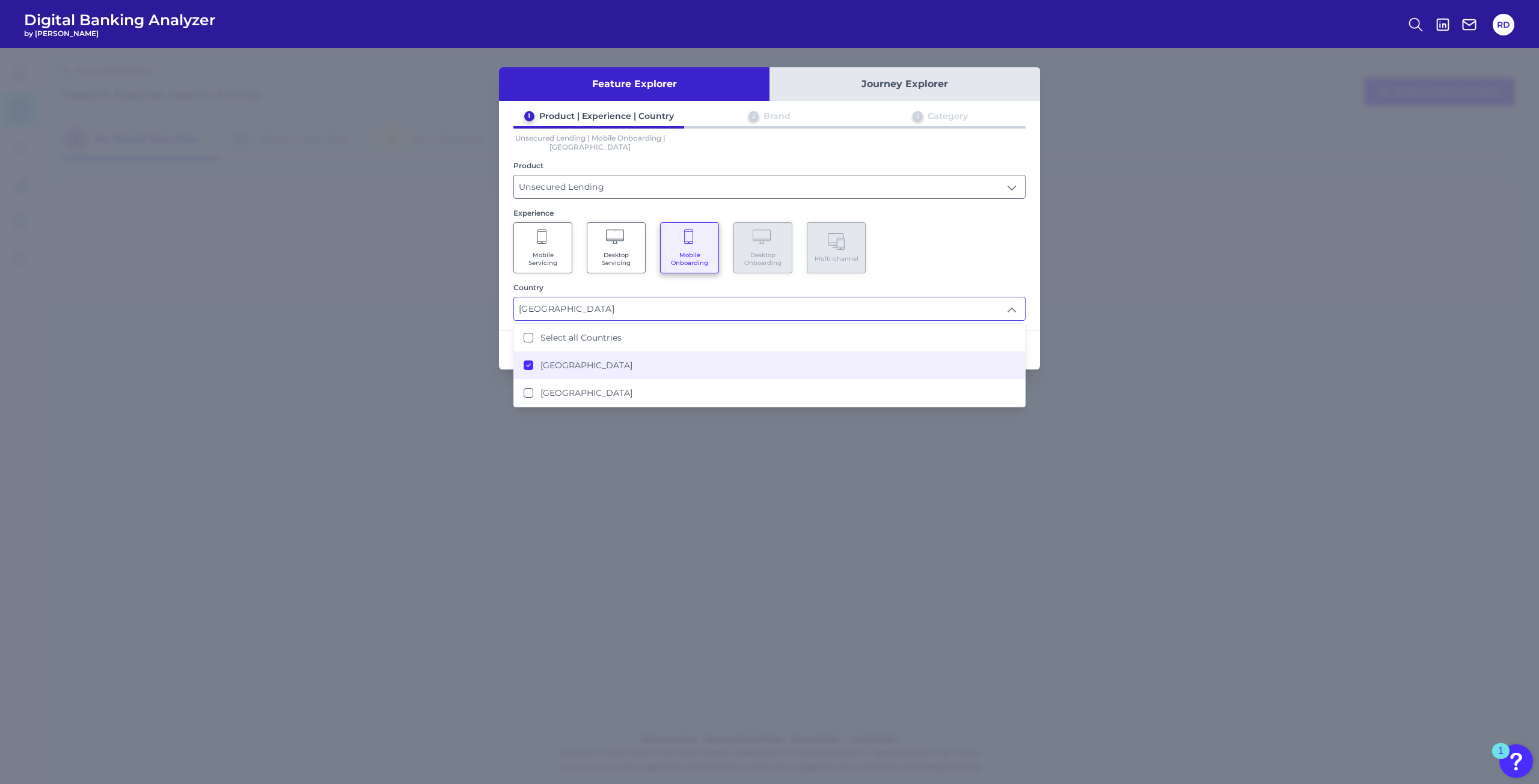
click at [905, 262] on div "Mobile Servicing Desktop Servicing Mobile Onboarding Desktop Onboarding Multi-c…" at bounding box center [769, 248] width 512 height 51
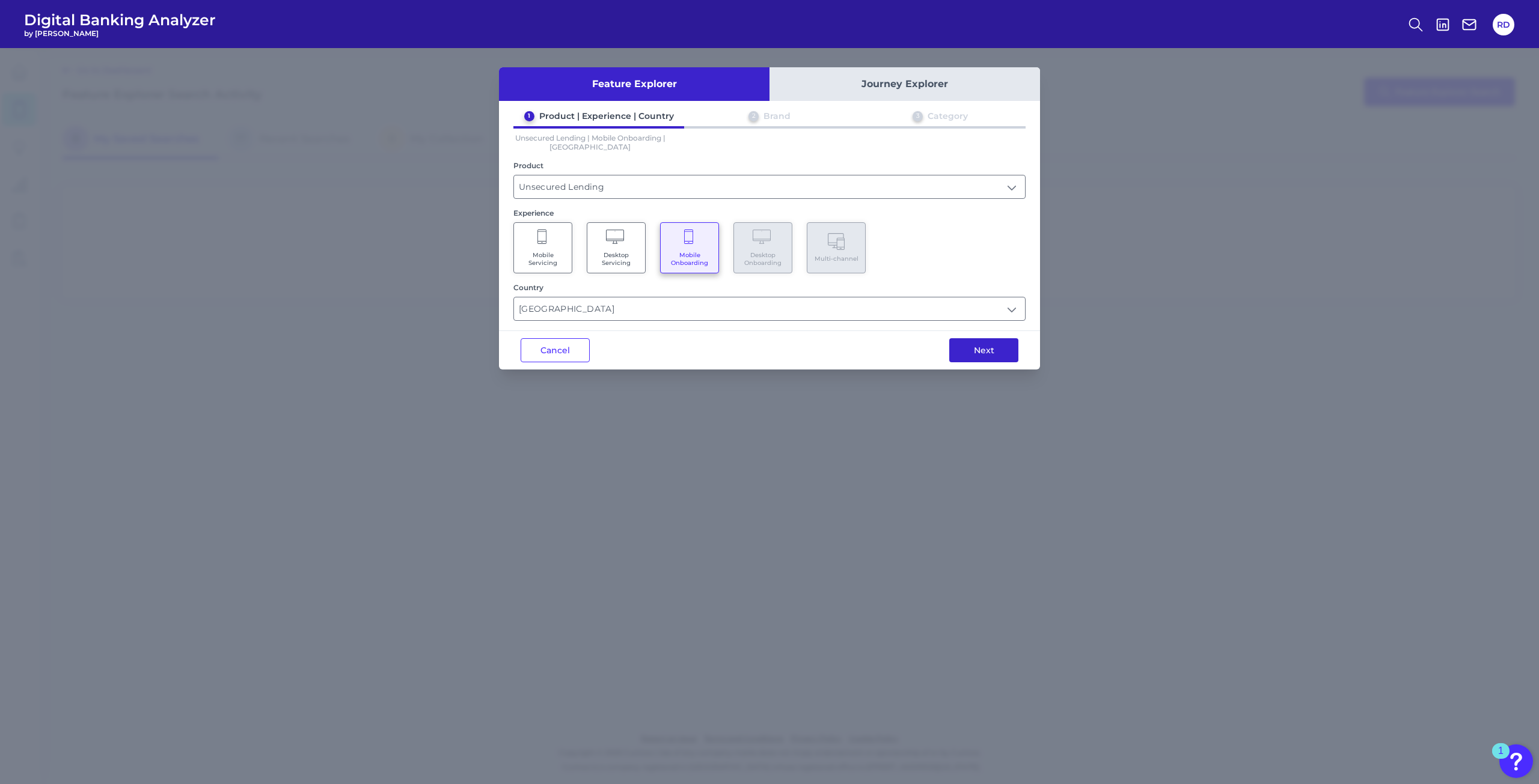
click at [954, 347] on button "Next" at bounding box center [984, 350] width 70 height 24
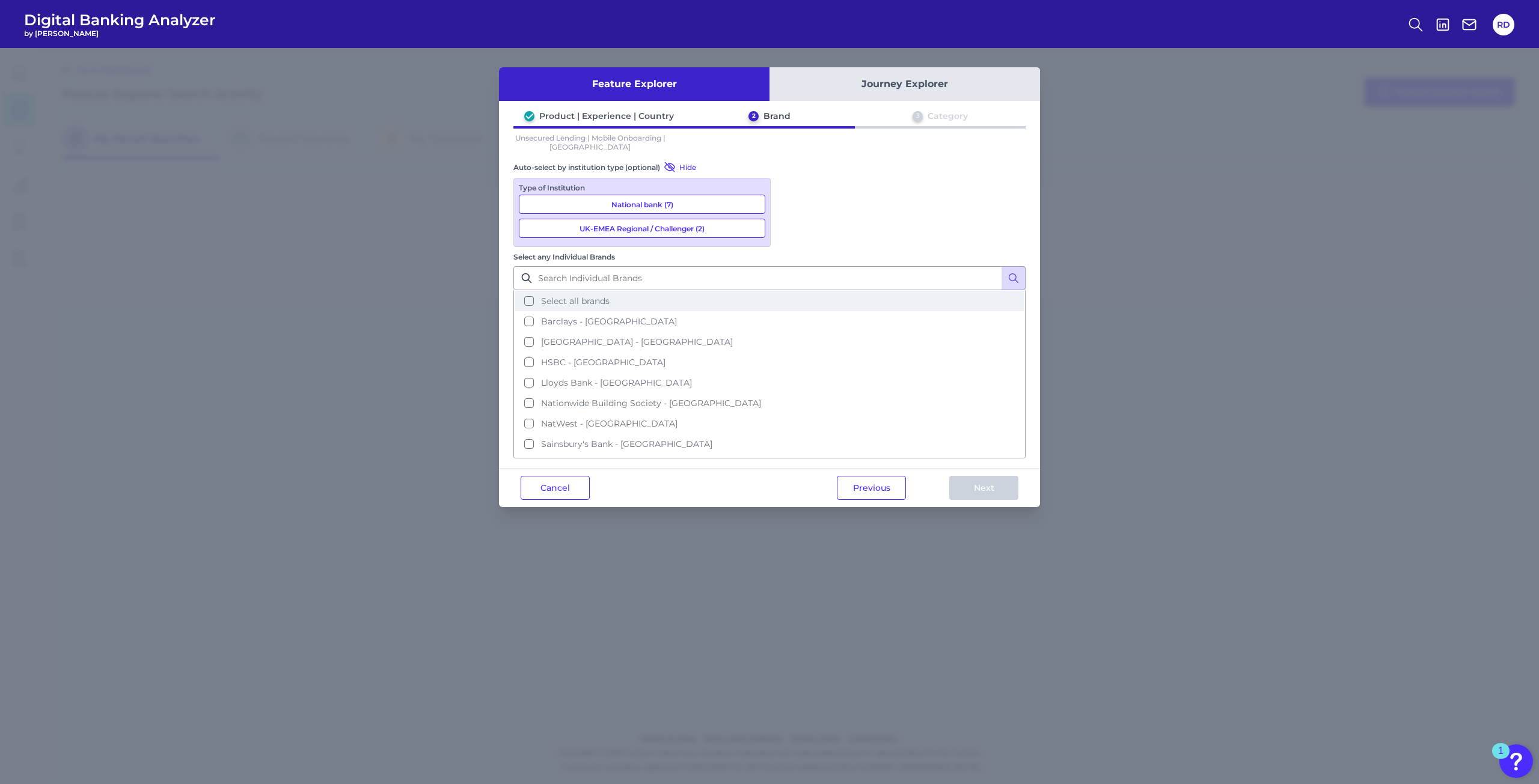
click at [803, 291] on button "Select all brands" at bounding box center [770, 301] width 510 height 21
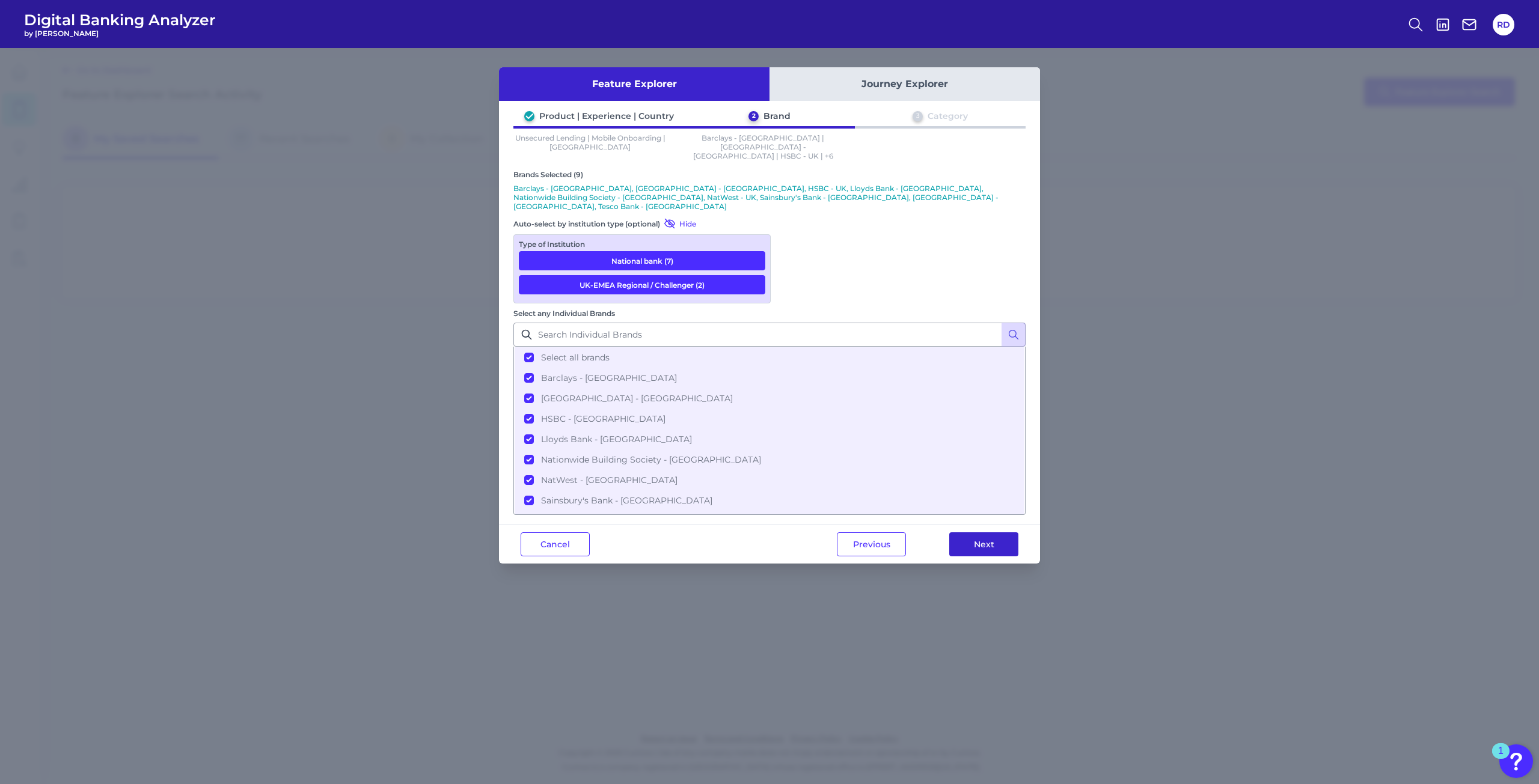
click at [963, 533] on button "Next" at bounding box center [984, 544] width 70 height 24
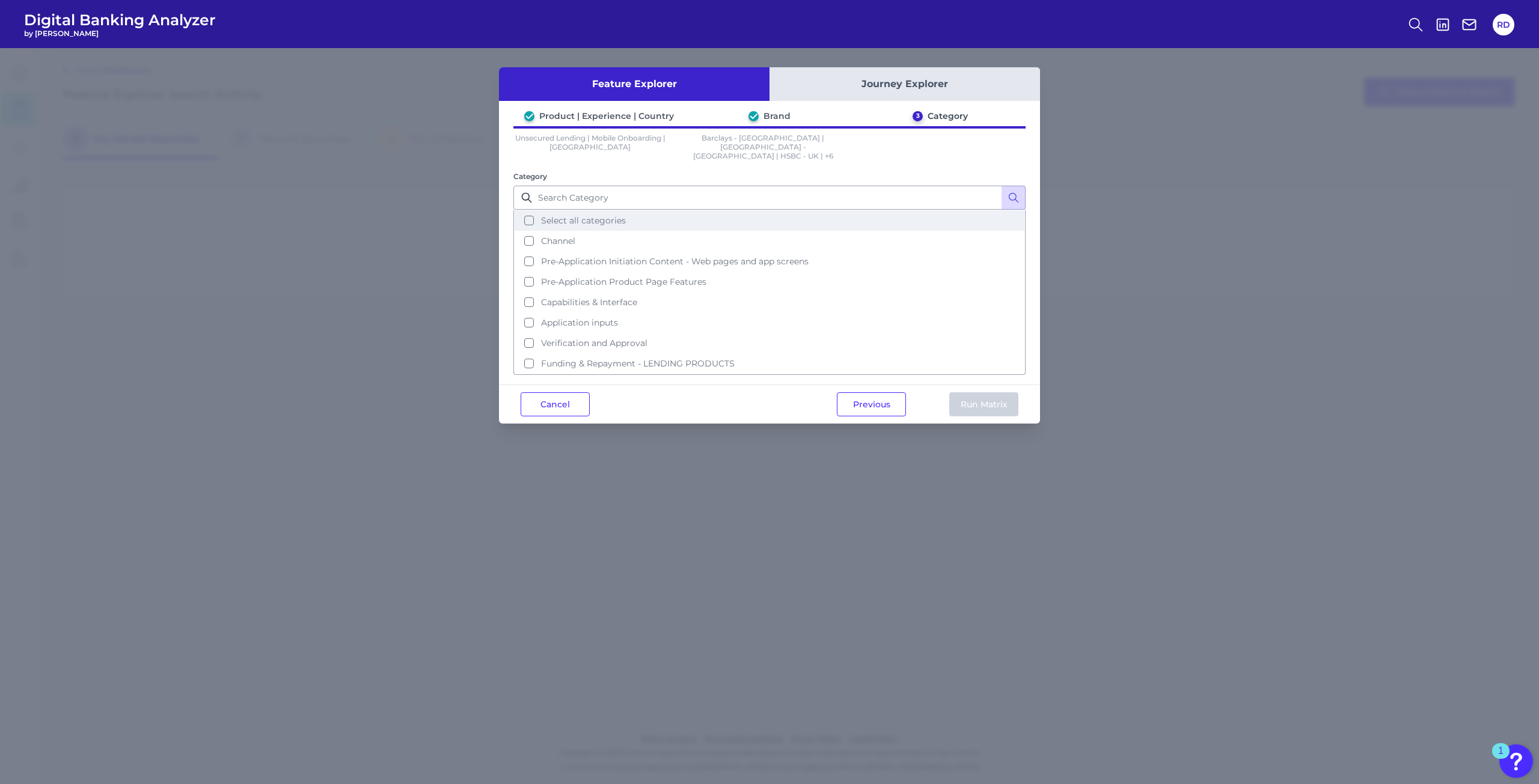
click at [675, 210] on button "Select all categories" at bounding box center [770, 220] width 510 height 21
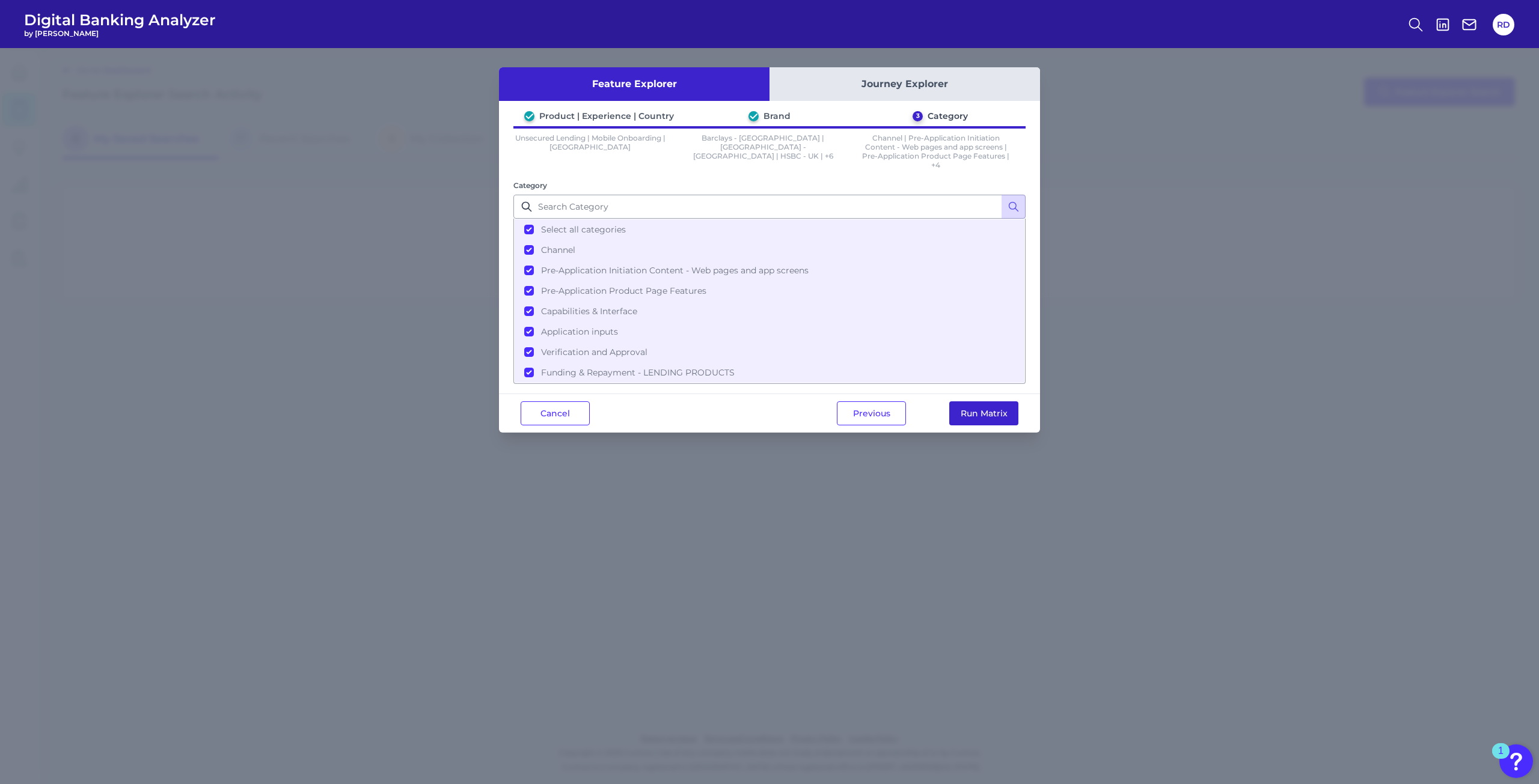
click at [963, 418] on button "Run Matrix" at bounding box center [984, 413] width 70 height 24
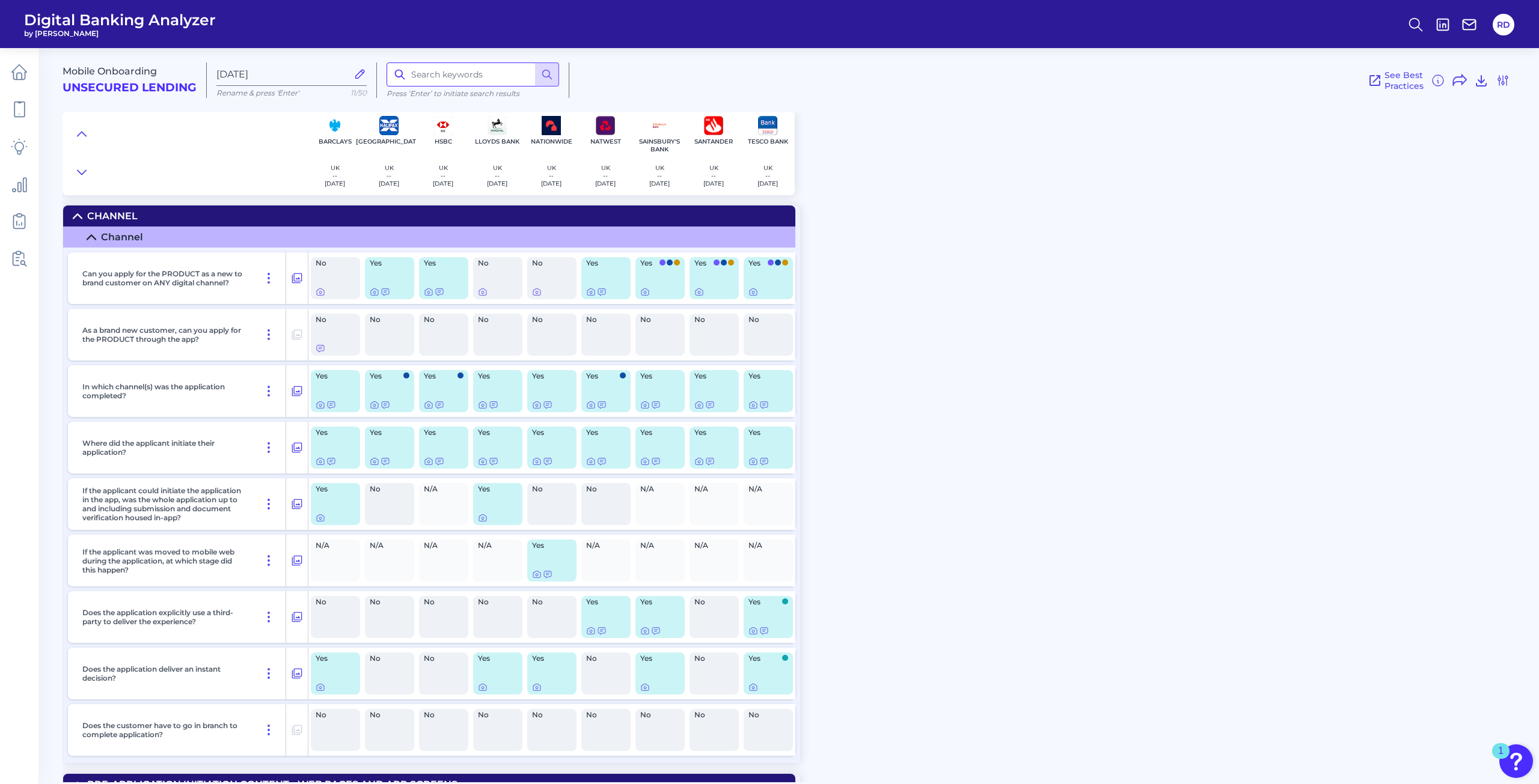
click at [445, 75] on input at bounding box center [472, 74] width 172 height 24
type input "car"
